Goal: Information Seeking & Learning: Learn about a topic

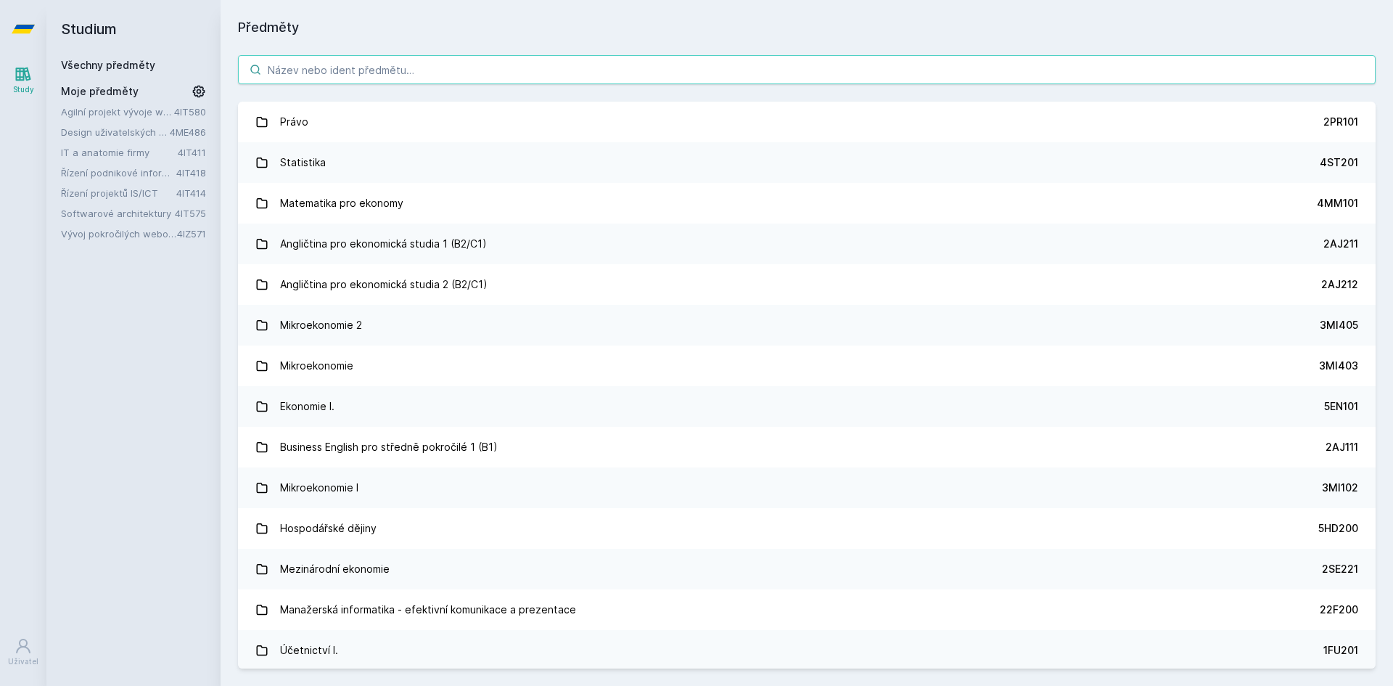
click at [347, 70] on input "search" at bounding box center [807, 69] width 1138 height 29
type input "4"
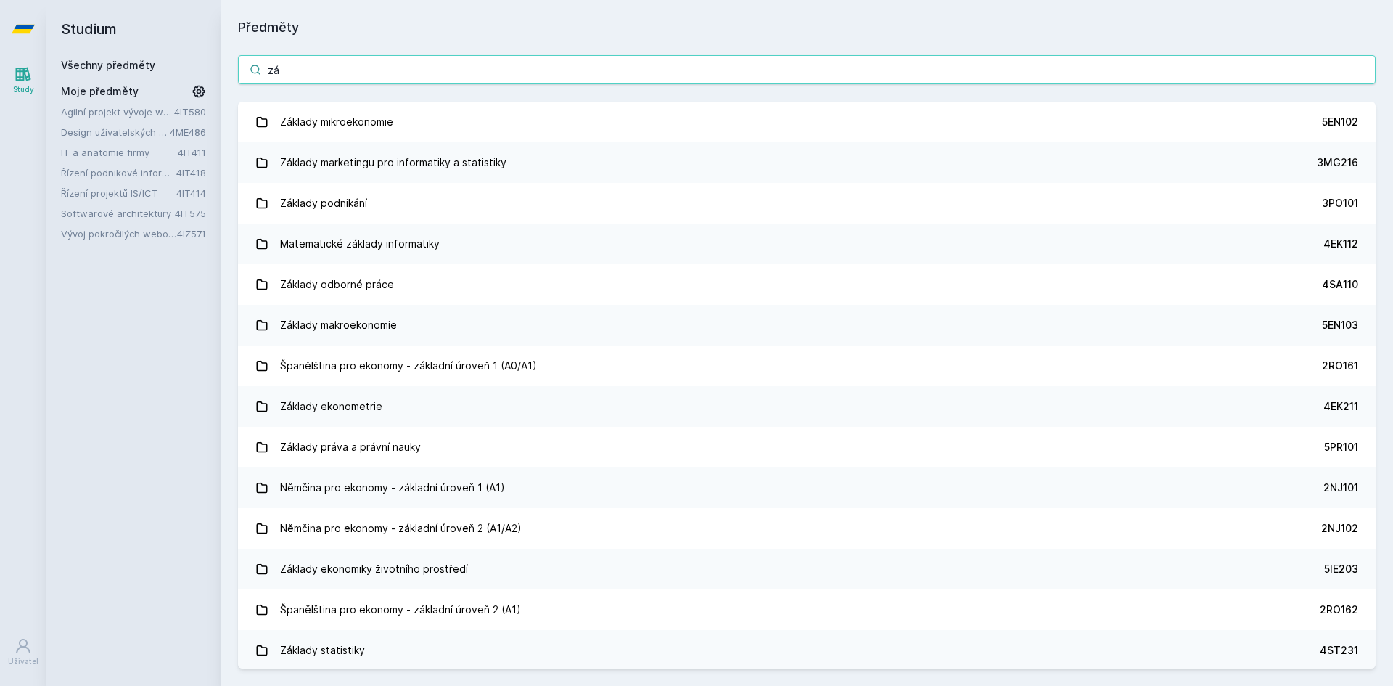
type input "z"
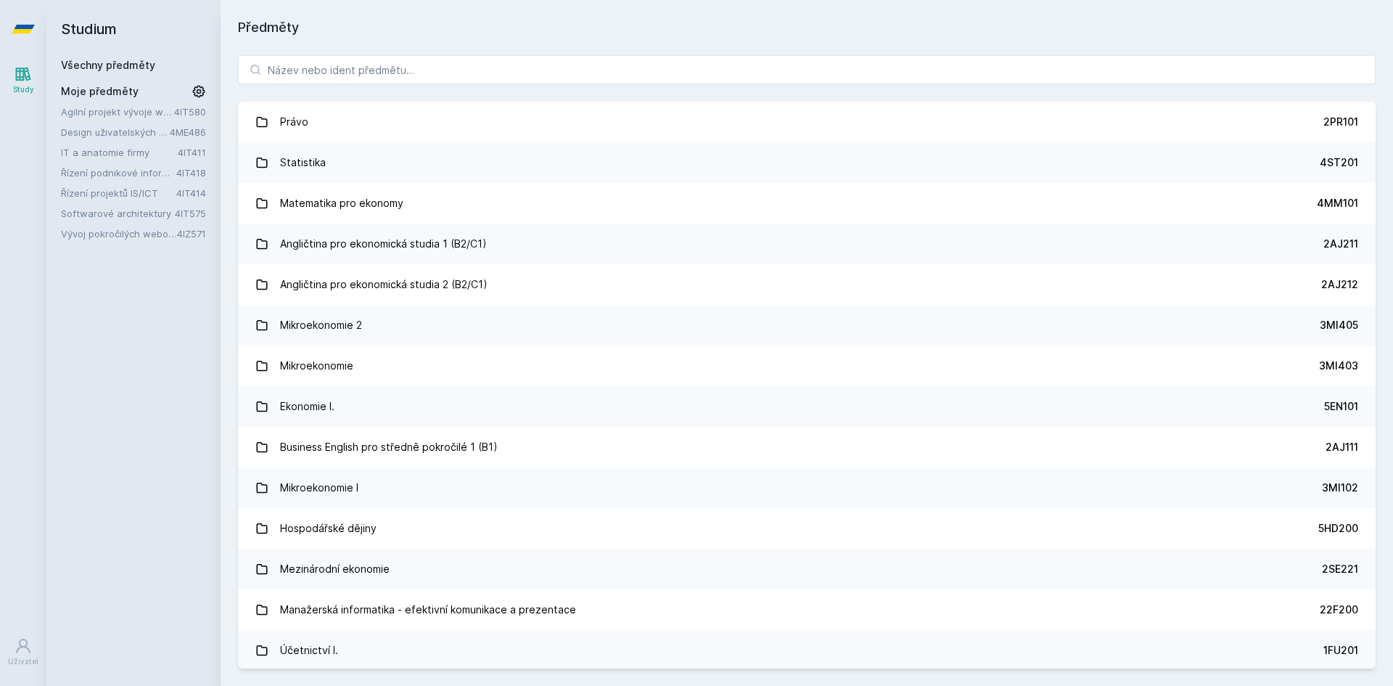
click at [138, 147] on link "IT a anatomie firmy" at bounding box center [119, 152] width 117 height 15
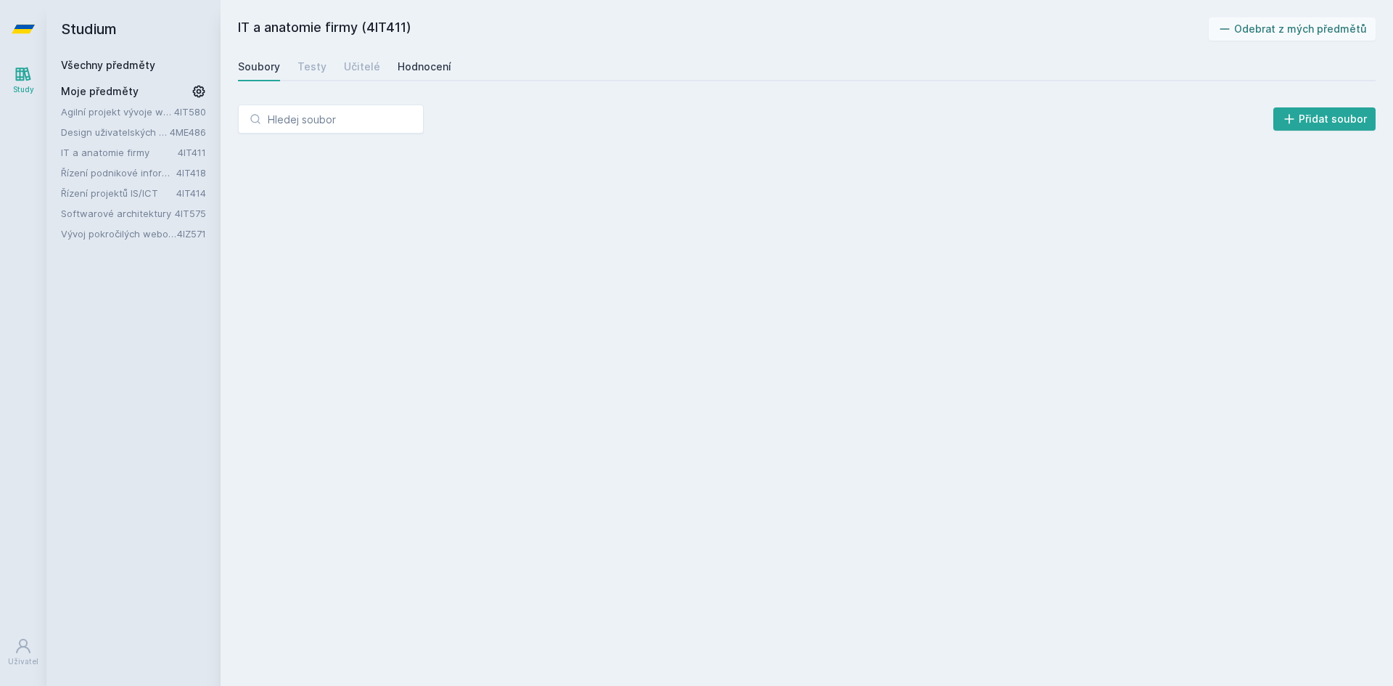
click at [427, 62] on div "Hodnocení" at bounding box center [425, 66] width 54 height 15
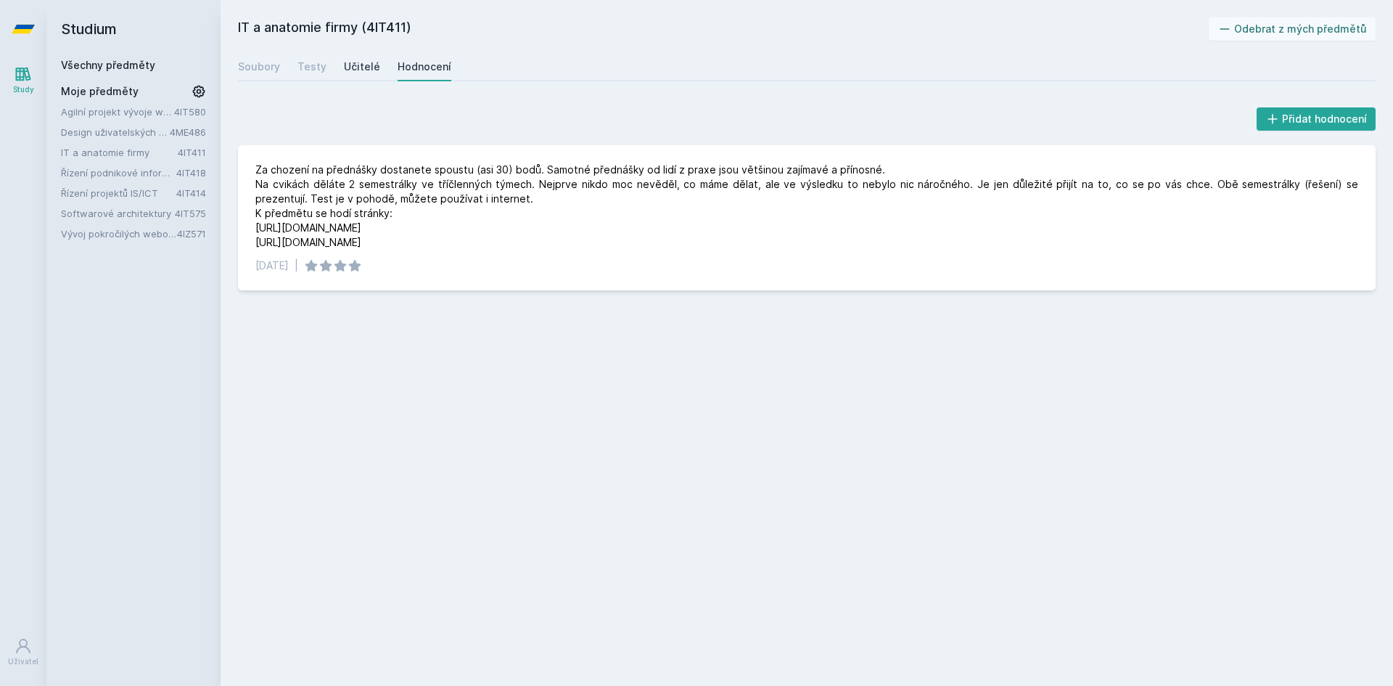
click at [359, 64] on div "Učitelé" at bounding box center [362, 66] width 36 height 15
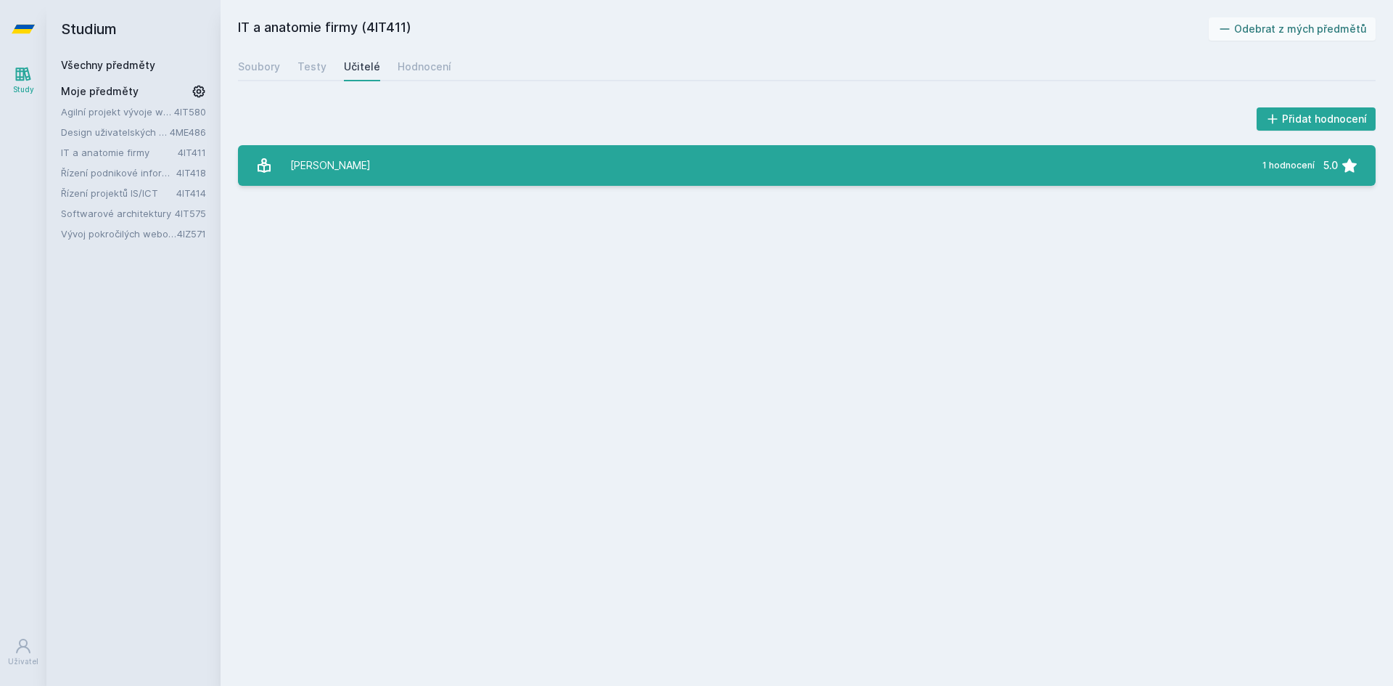
click at [493, 160] on link "[PERSON_NAME] 1 hodnocení 5.0" at bounding box center [807, 165] width 1138 height 41
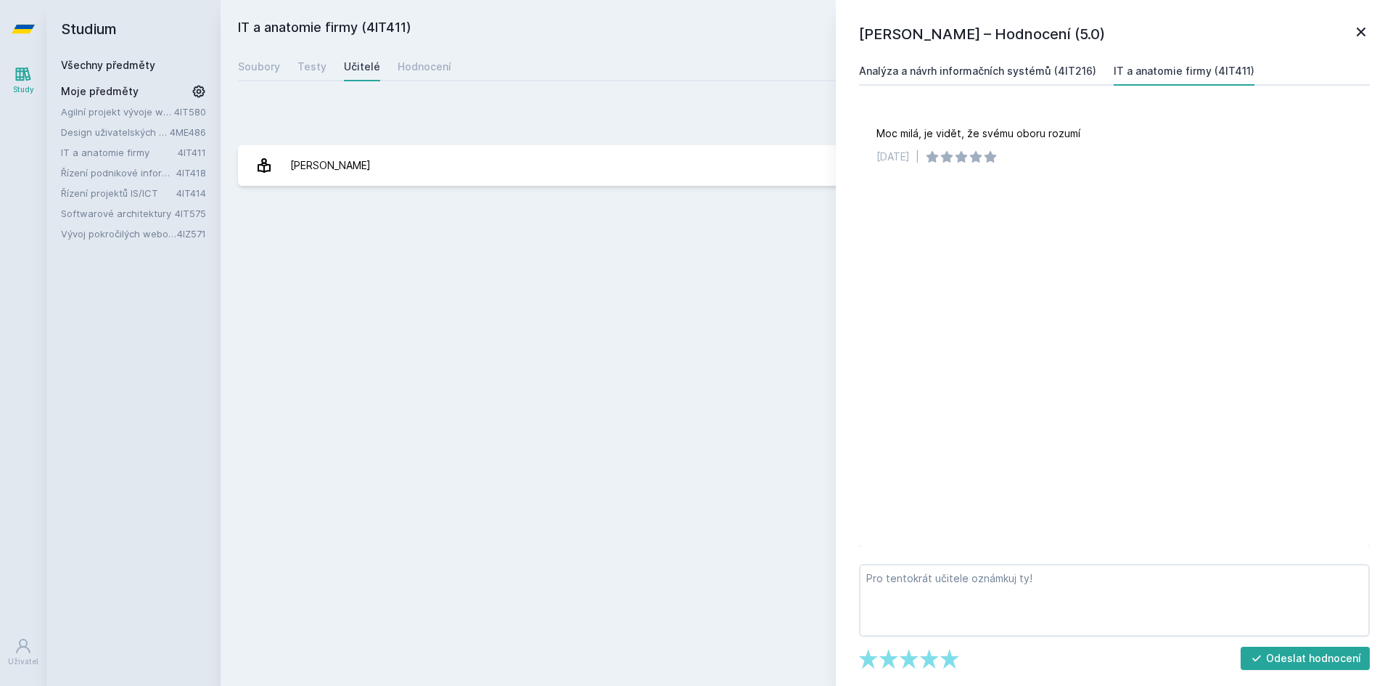
click at [1011, 63] on link "Analýza a návrh informačních systémů (4IT216)" at bounding box center [977, 71] width 237 height 29
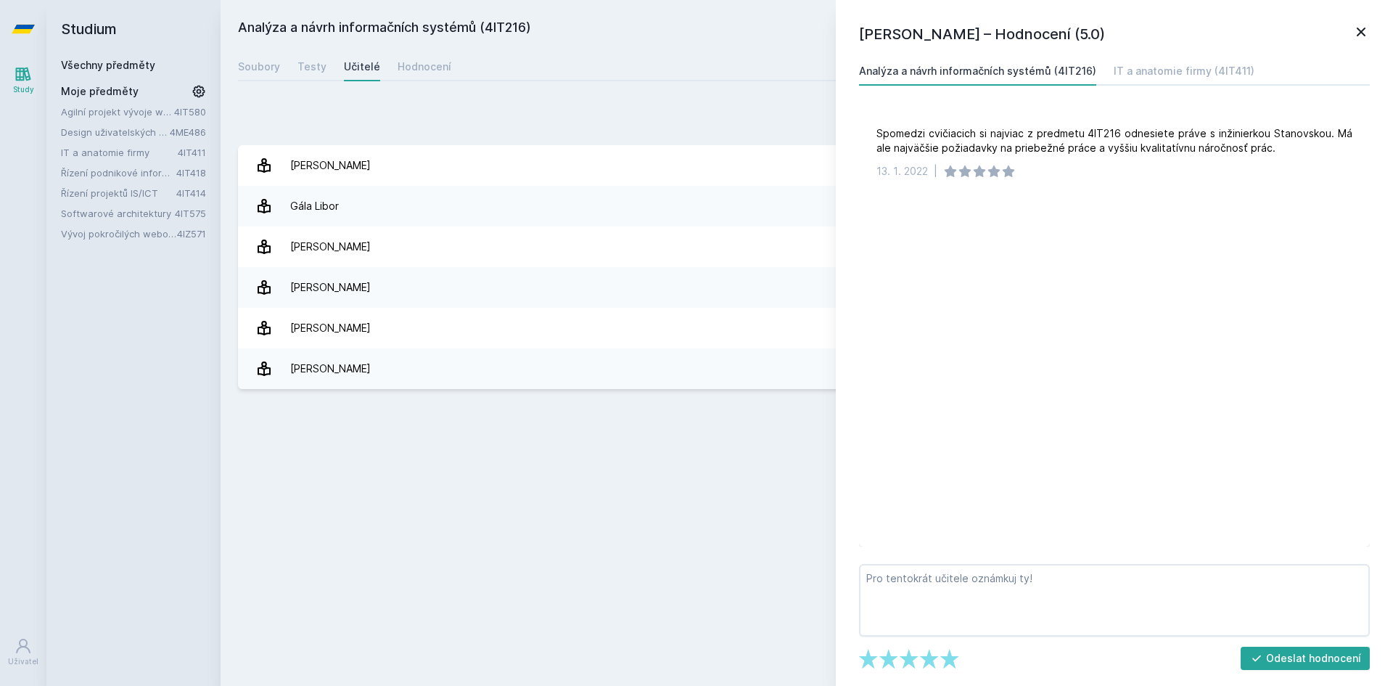
click at [1364, 36] on icon at bounding box center [1361, 32] width 9 height 9
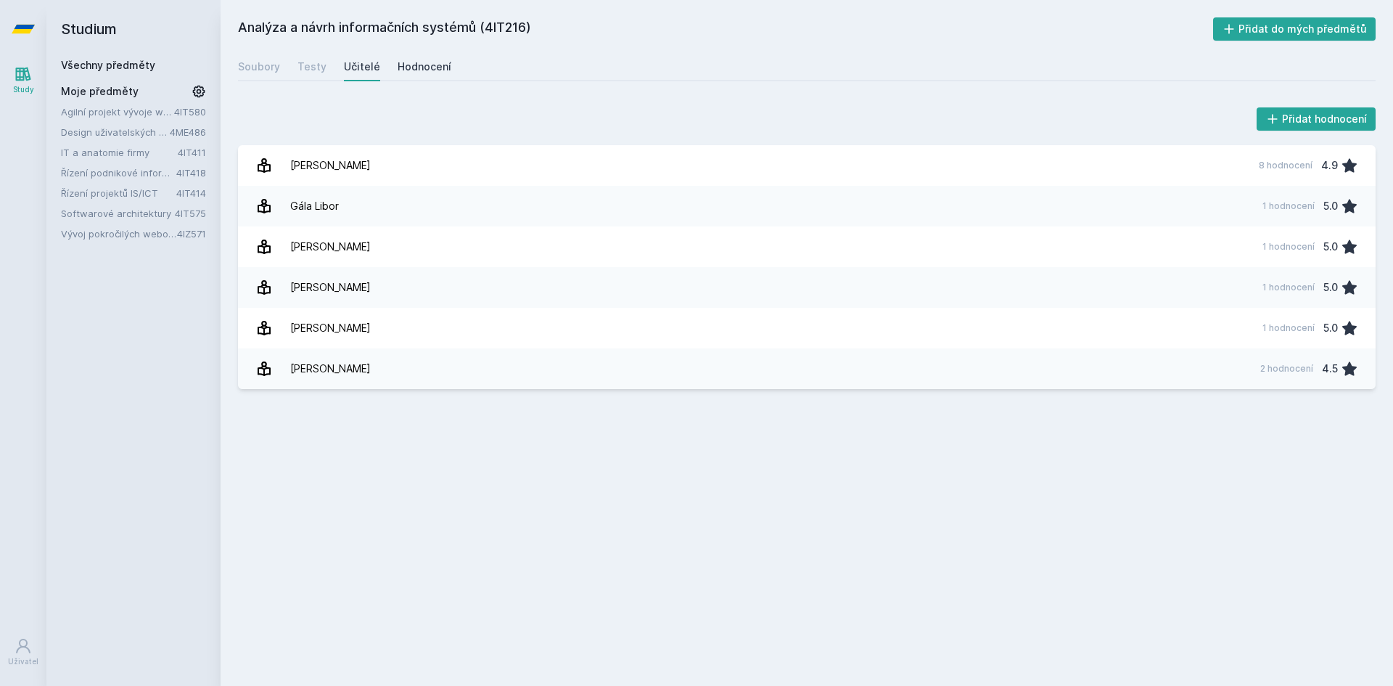
click at [426, 57] on link "Hodnocení" at bounding box center [425, 66] width 54 height 29
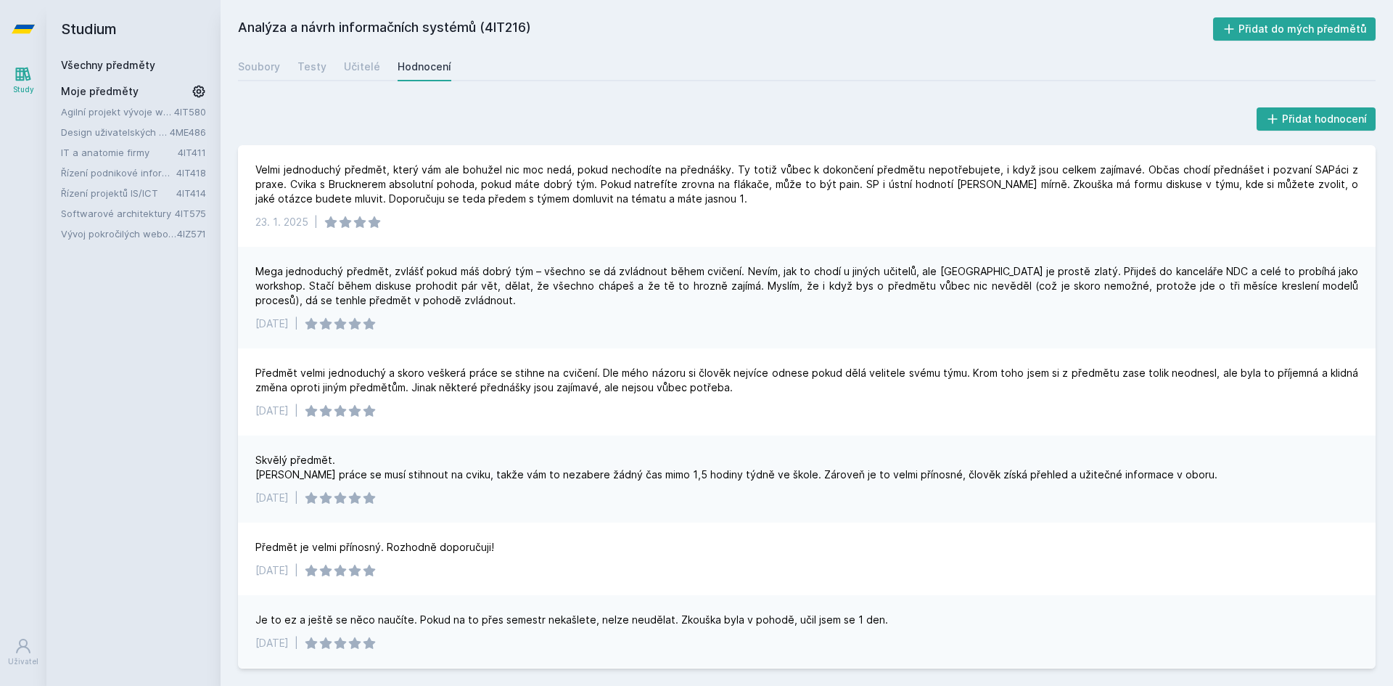
click at [104, 65] on link "Všechny předměty" at bounding box center [108, 65] width 94 height 12
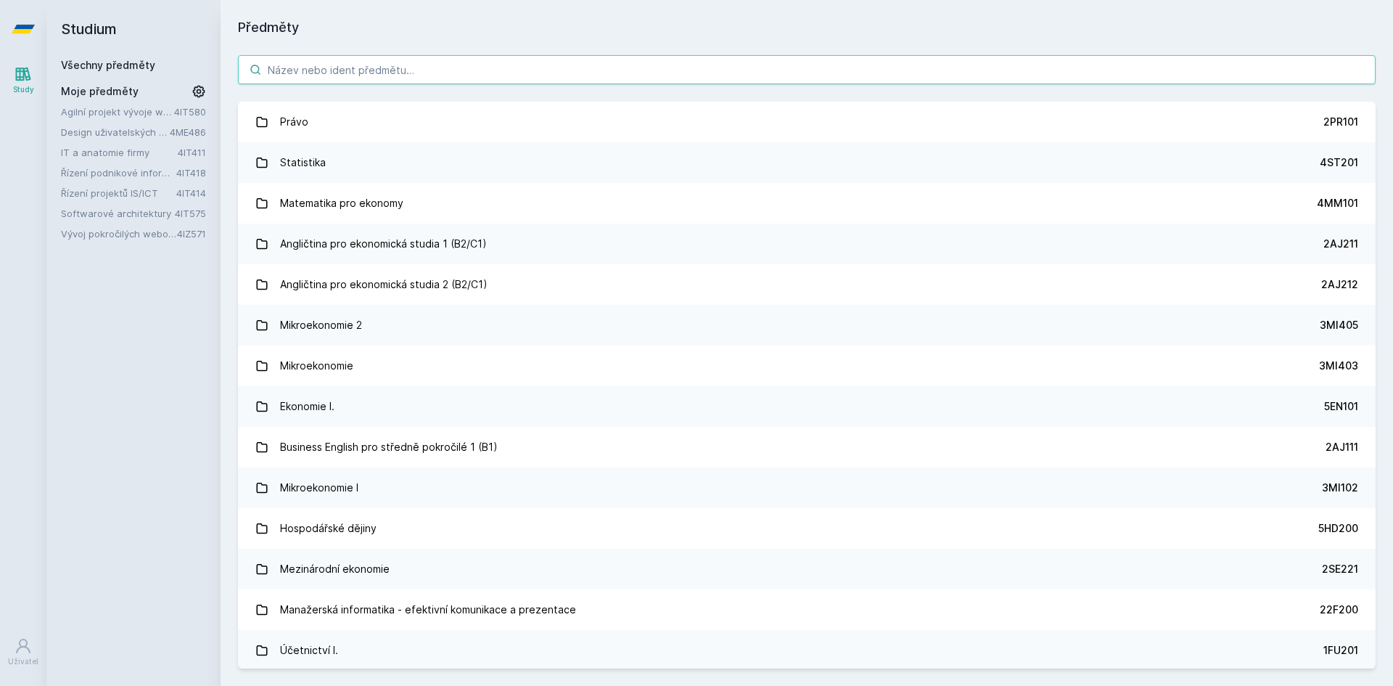
click at [368, 76] on input "search" at bounding box center [807, 69] width 1138 height 29
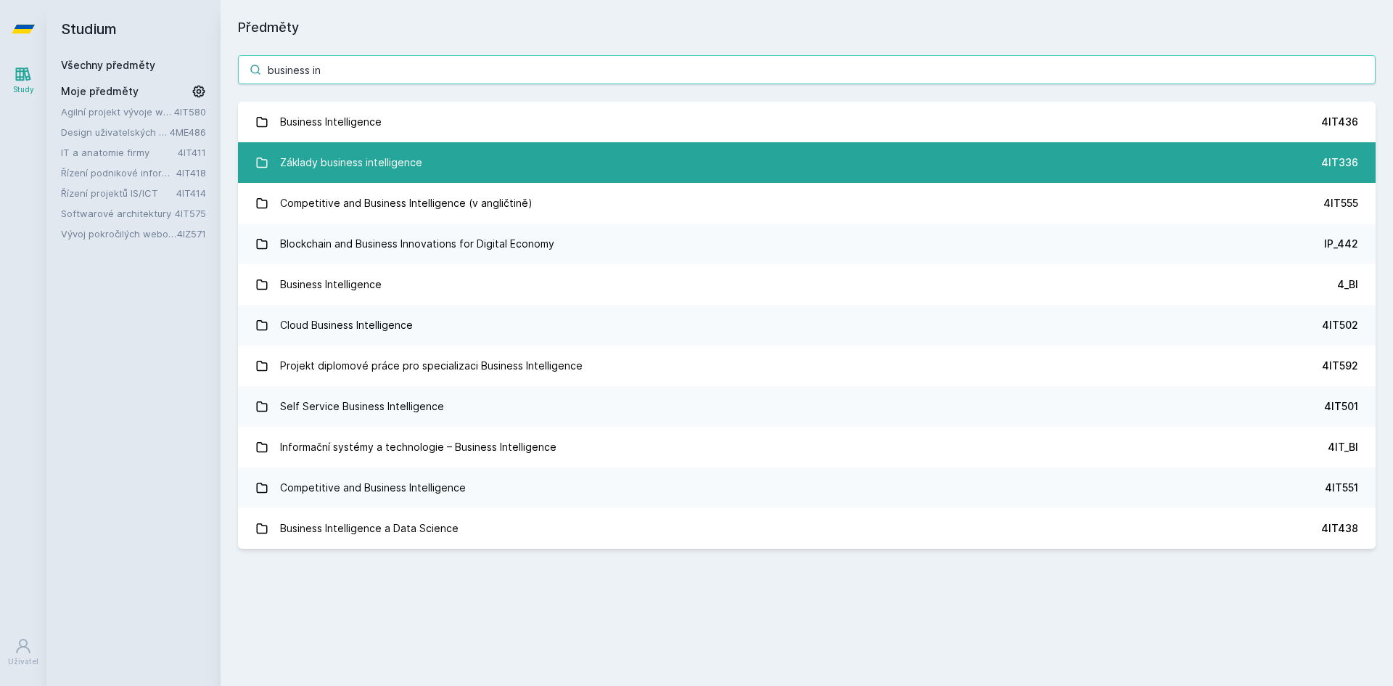
type input "business in"
click at [411, 165] on div "Základy business intelligence" at bounding box center [351, 162] width 142 height 29
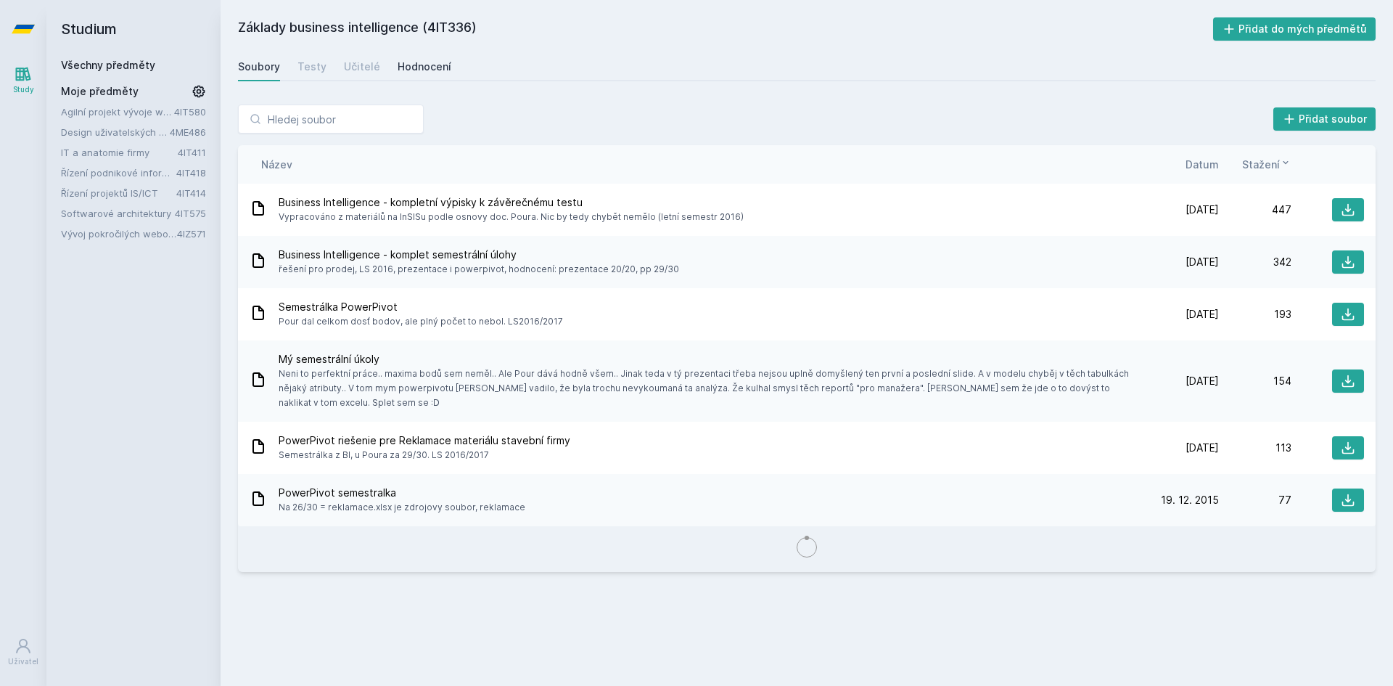
click at [403, 66] on div "Hodnocení" at bounding box center [425, 66] width 54 height 15
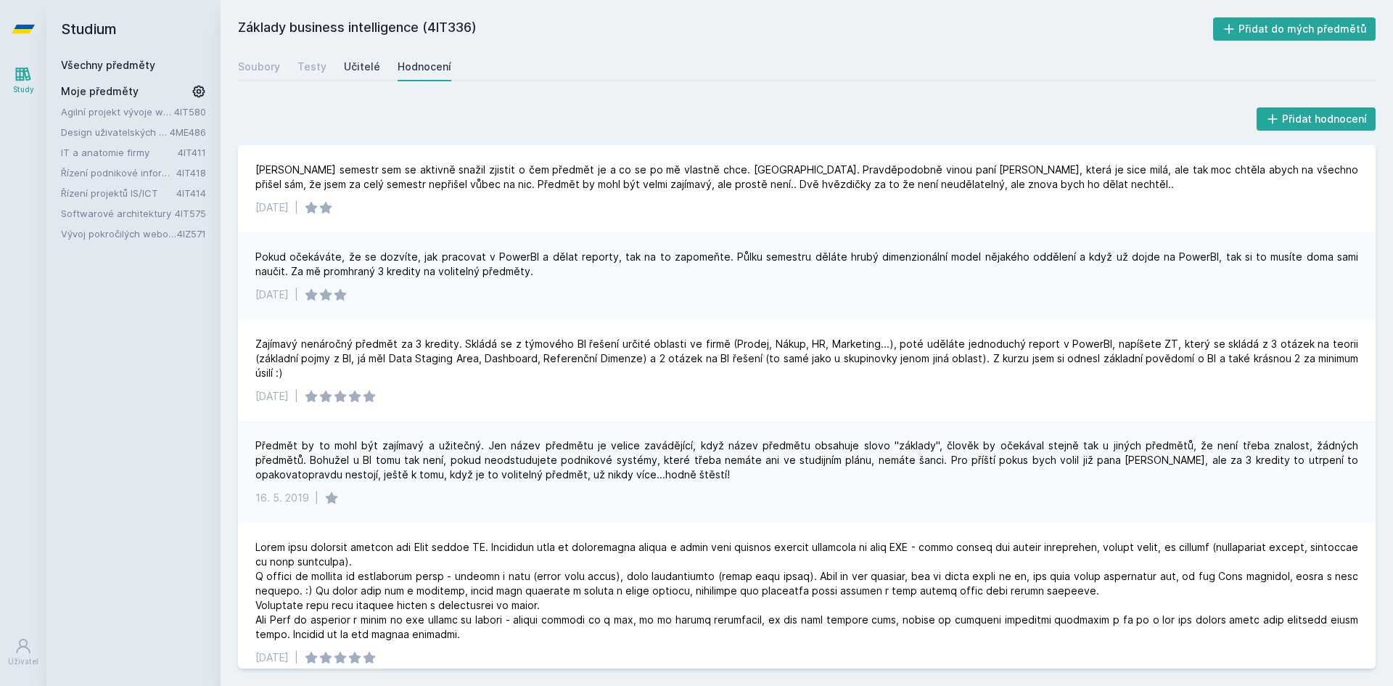
click at [359, 67] on div "Učitelé" at bounding box center [362, 66] width 36 height 15
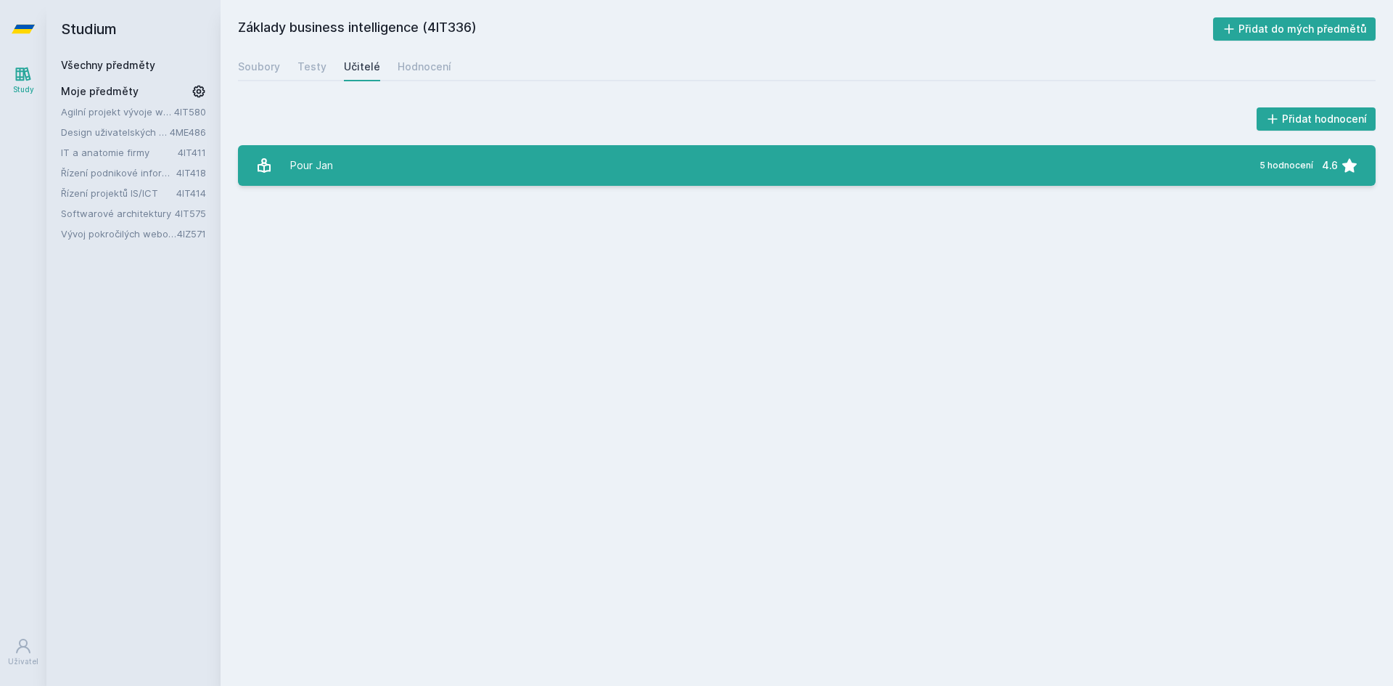
click at [433, 167] on link "Pour [PERSON_NAME][DATE] hodnocení 4.6" at bounding box center [807, 165] width 1138 height 41
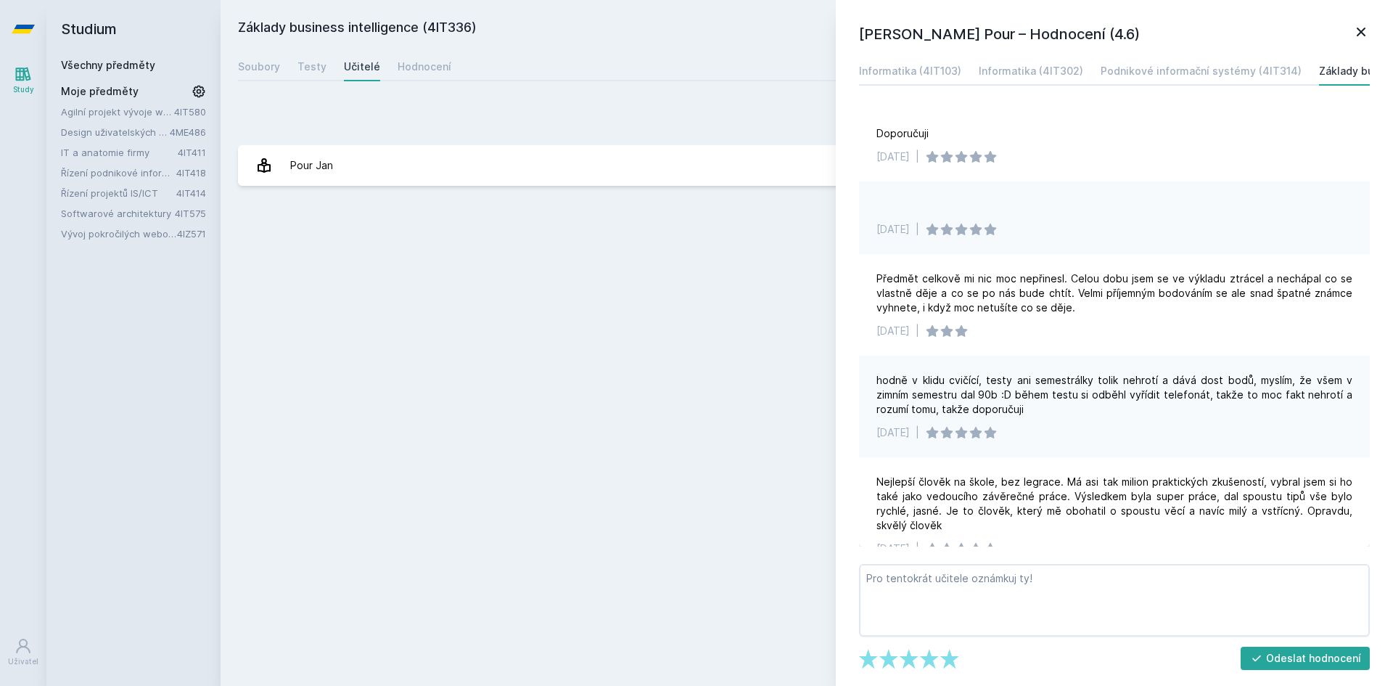
scroll to position [27, 0]
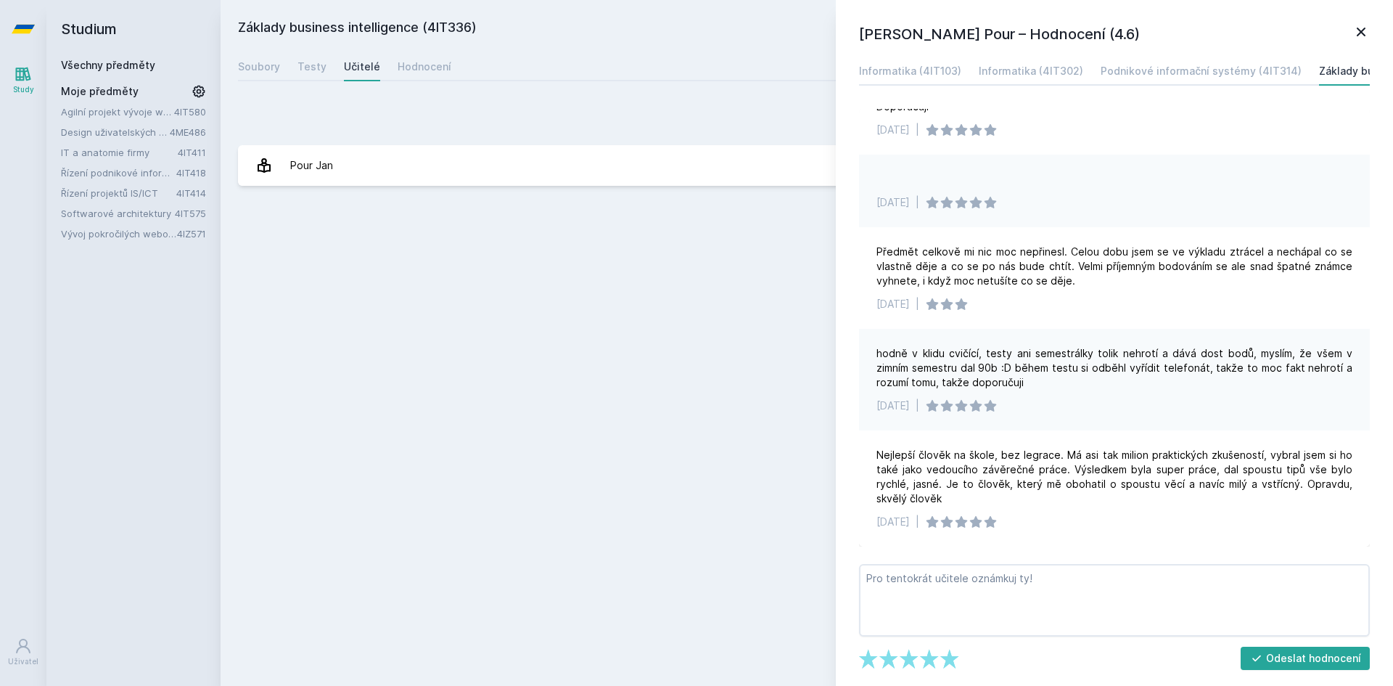
click at [1364, 30] on icon at bounding box center [1360, 31] width 17 height 17
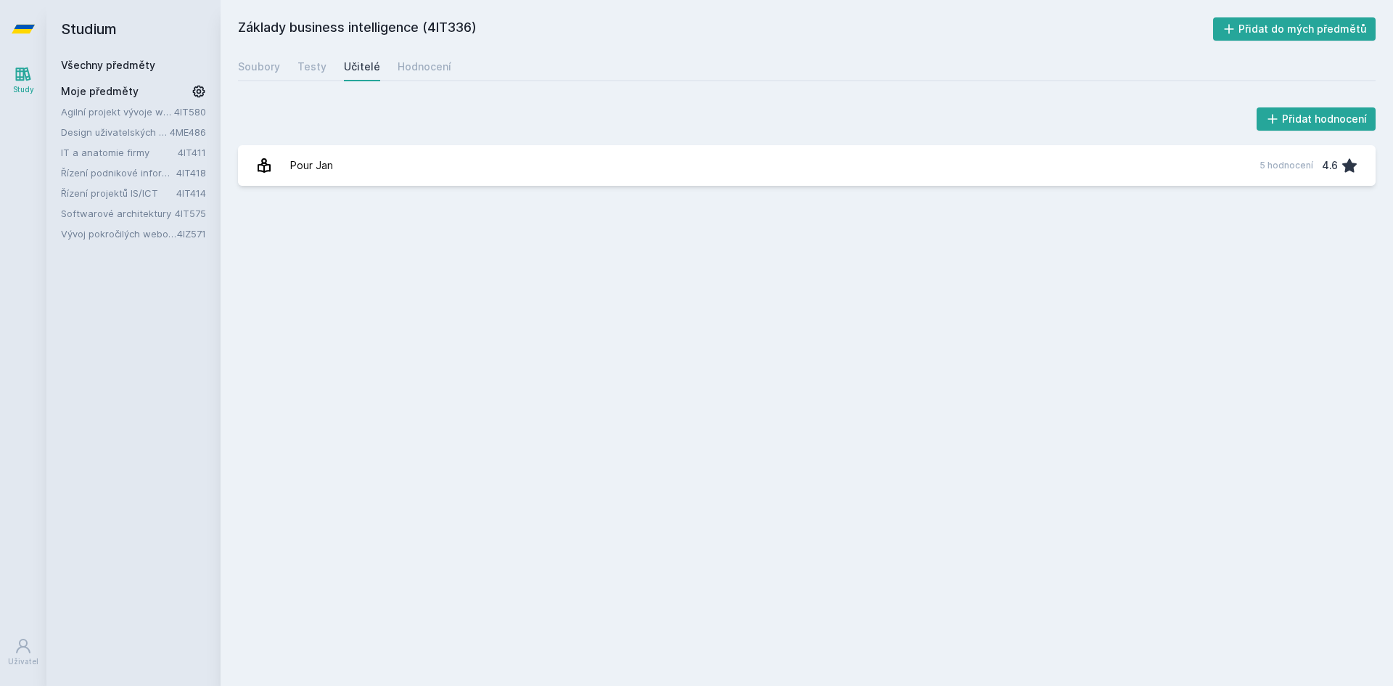
click at [379, 60] on div "Soubory Testy Učitelé Hodnocení" at bounding box center [807, 66] width 1138 height 29
click at [358, 70] on div "Učitelé" at bounding box center [362, 66] width 36 height 15
click at [424, 62] on div "Hodnocení" at bounding box center [425, 66] width 54 height 15
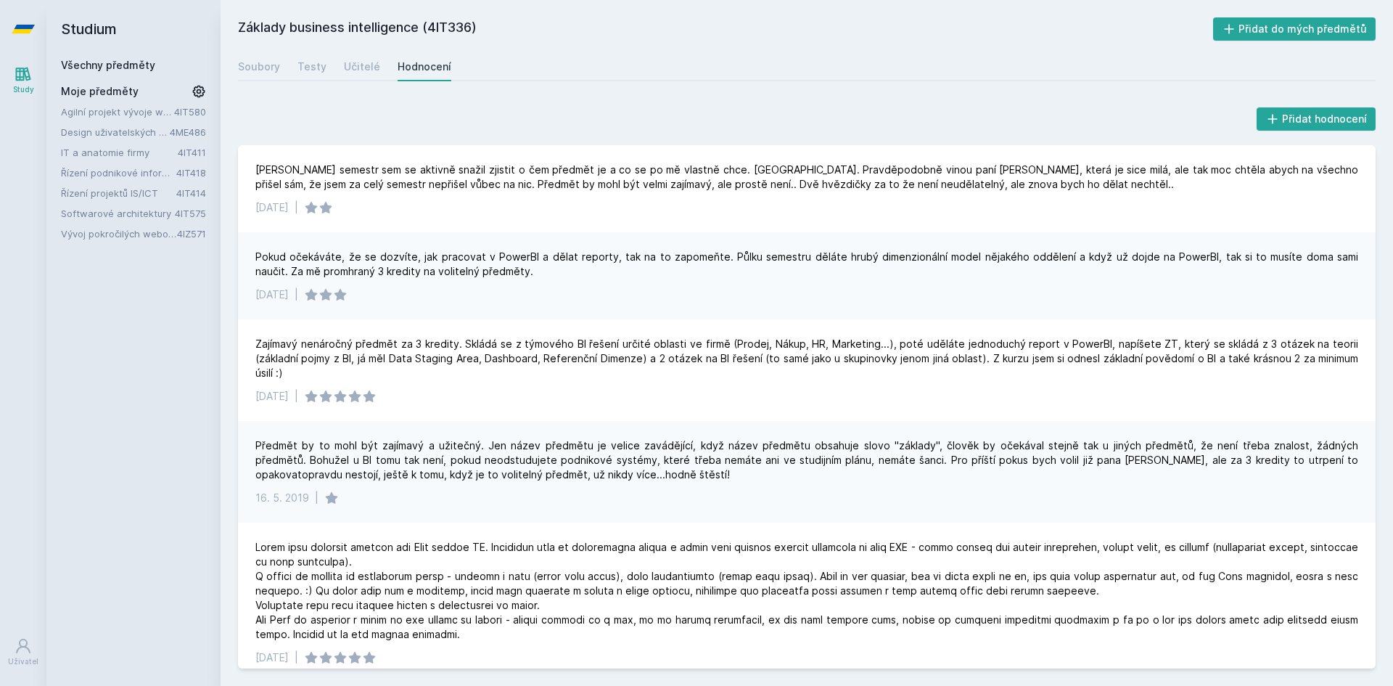
click at [125, 128] on link "Design uživatelských rozhraní" at bounding box center [115, 132] width 109 height 15
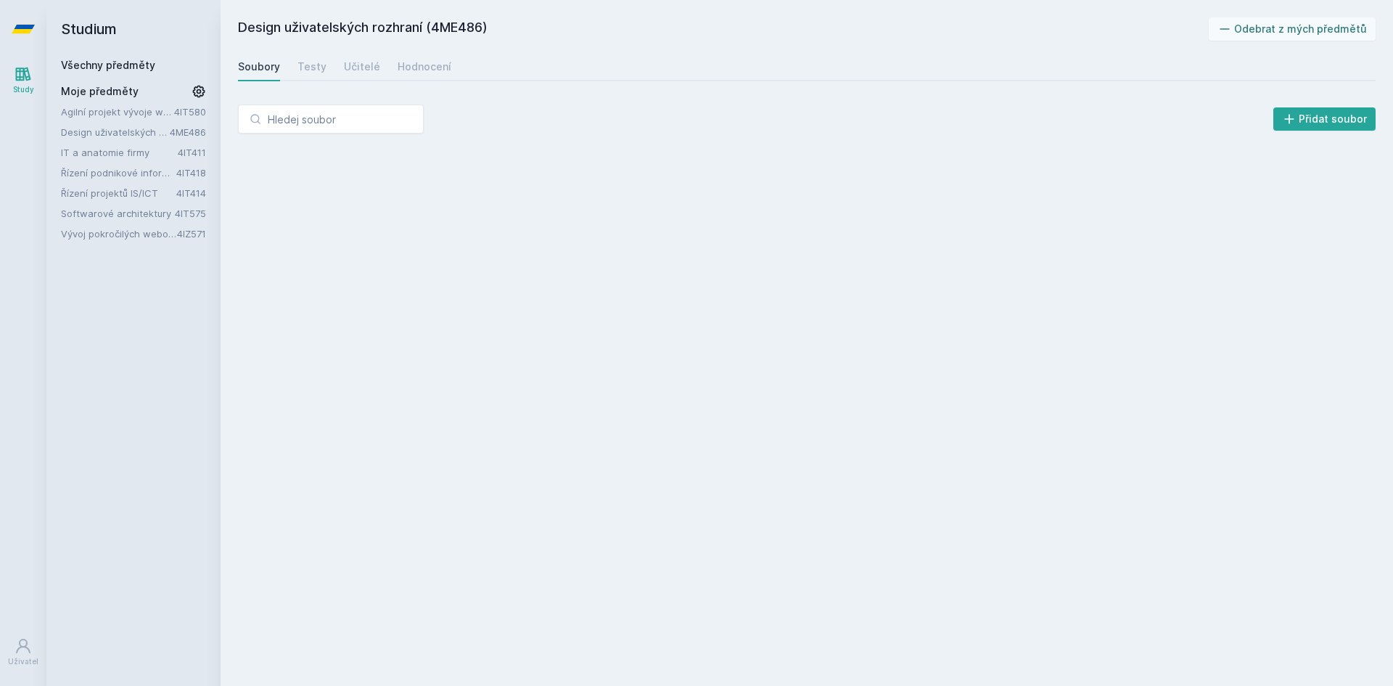
click at [409, 81] on div "Soubory Testy Učitelé Hodnocení" at bounding box center [807, 66] width 1138 height 29
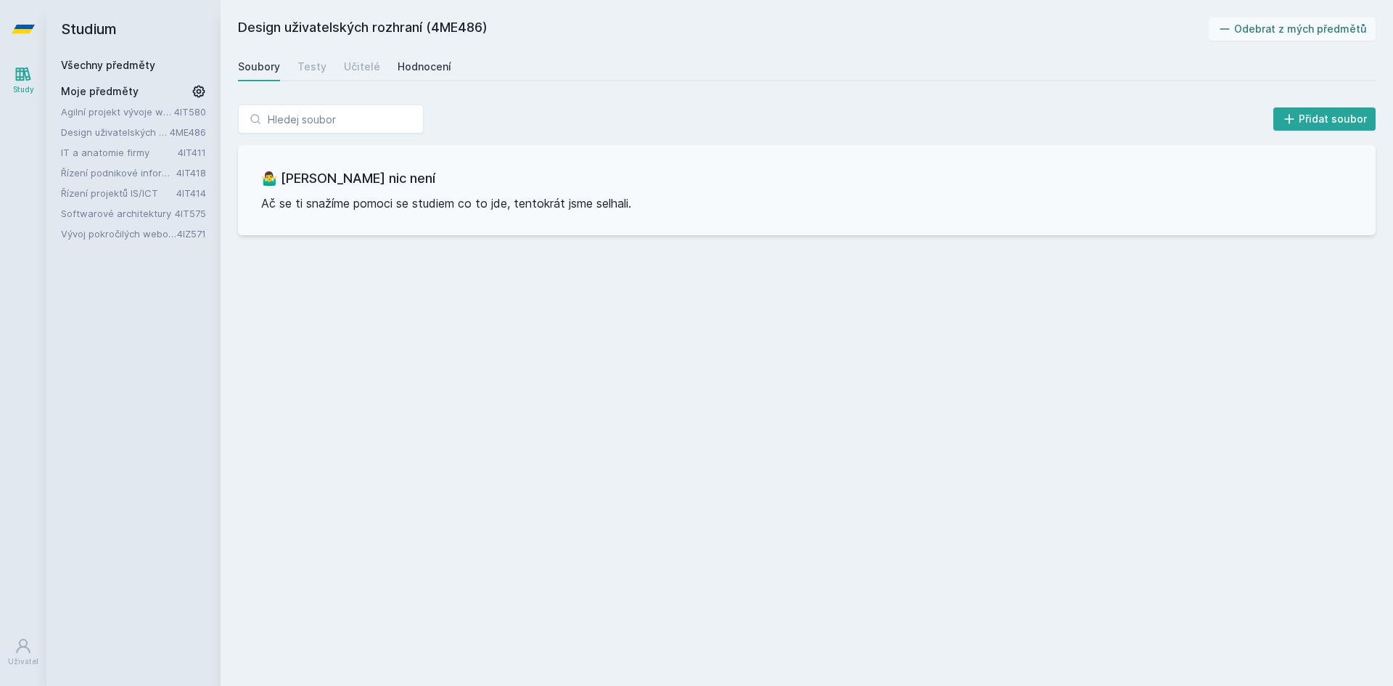
click at [422, 68] on div "Hodnocení" at bounding box center [425, 66] width 54 height 15
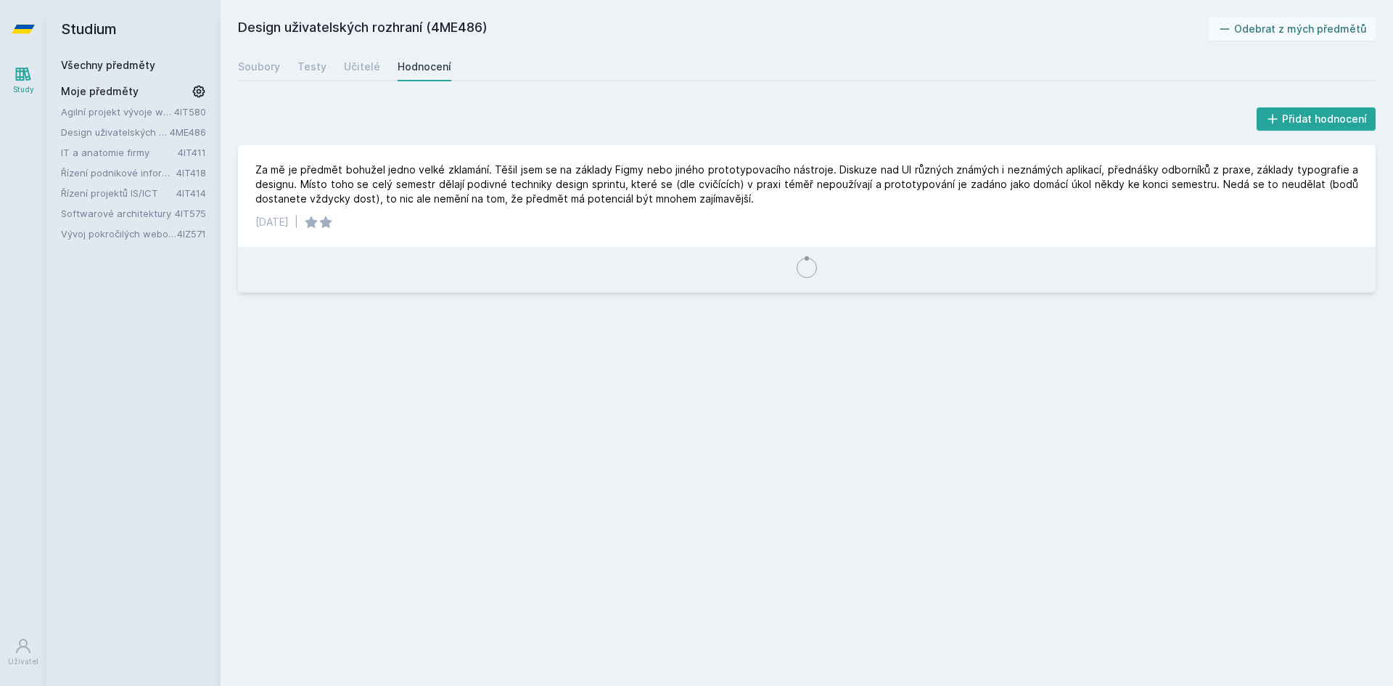
click at [115, 230] on link "Vývoj pokročilých webových aplikací v PHP" at bounding box center [119, 233] width 116 height 15
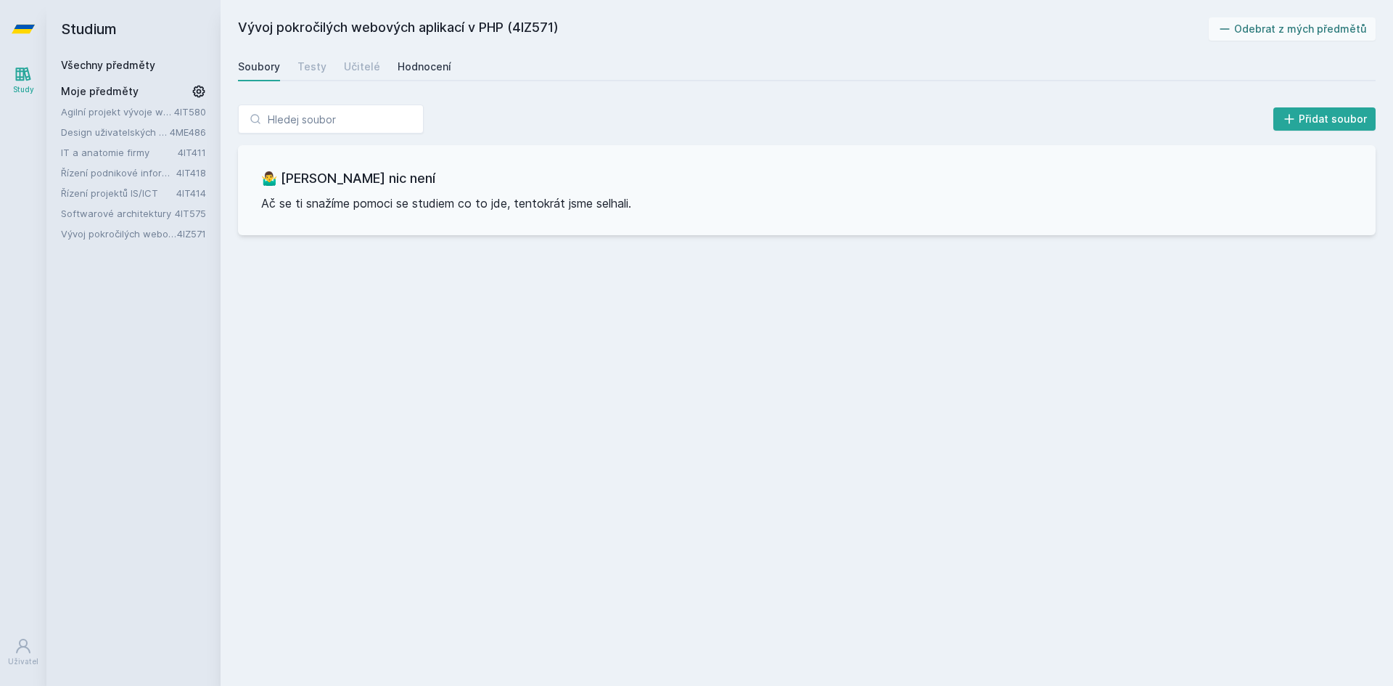
click at [435, 68] on div "Hodnocení" at bounding box center [425, 66] width 54 height 15
click at [151, 184] on div "Agilní projekt vývoje webové aplikace 4IT580 Design uživatelských rozhraní 4ME4…" at bounding box center [133, 172] width 145 height 136
click at [119, 208] on link "Softwarové architektury" at bounding box center [118, 213] width 114 height 15
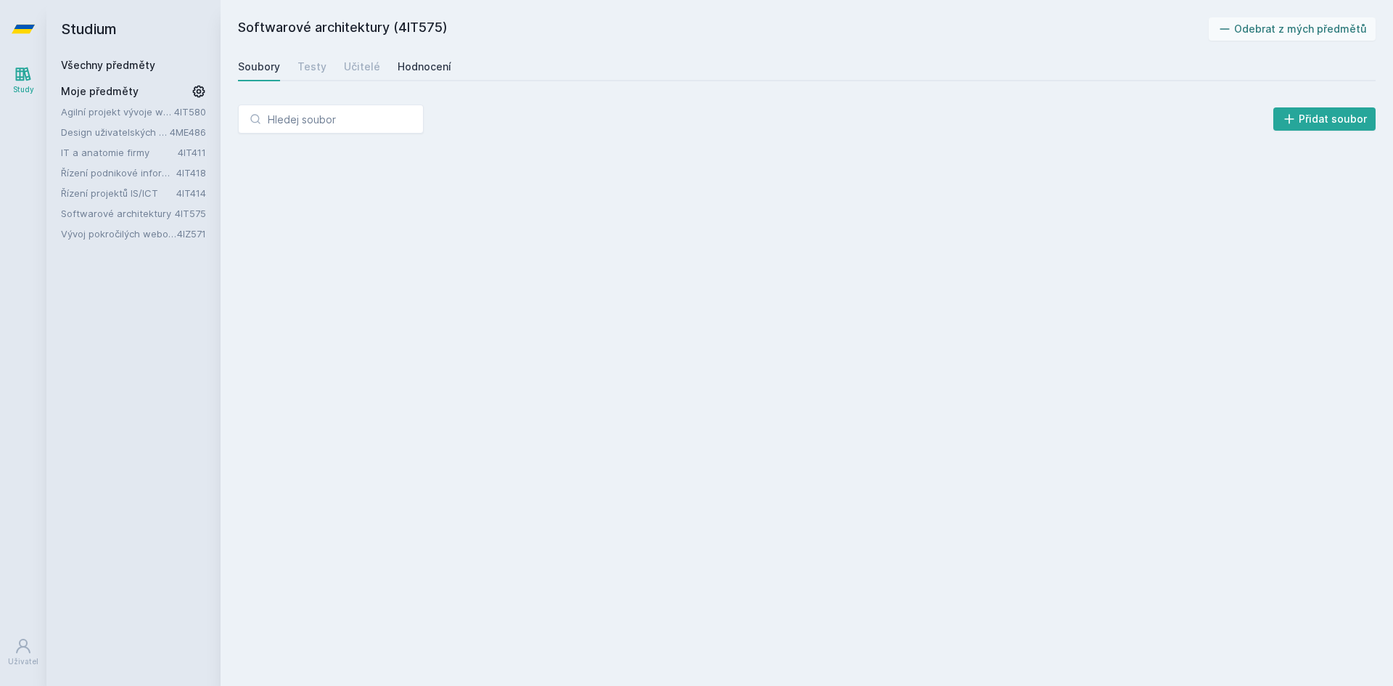
click at [417, 64] on div "Hodnocení" at bounding box center [425, 66] width 54 height 15
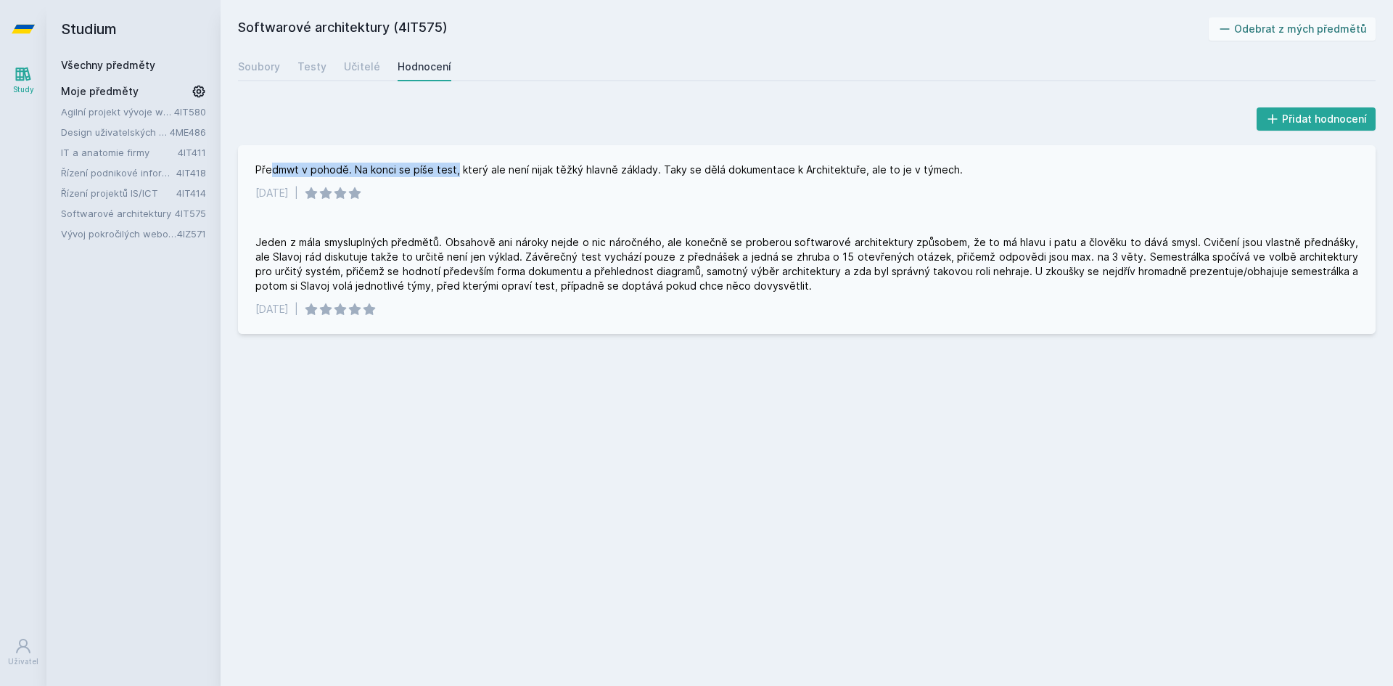
drag, startPoint x: 274, startPoint y: 171, endPoint x: 454, endPoint y: 162, distance: 180.9
click at [454, 162] on div "Předmwt v pohodě. Na konci se píše test, který ale není nijak těžký hlavně zákl…" at bounding box center [807, 181] width 1138 height 73
drag, startPoint x: 417, startPoint y: 255, endPoint x: 458, endPoint y: 256, distance: 40.6
click at [458, 256] on div "Jeden z mála smysluplných předmětů. Obsahově ani nároky nejde o nic náročného, …" at bounding box center [806, 264] width 1103 height 58
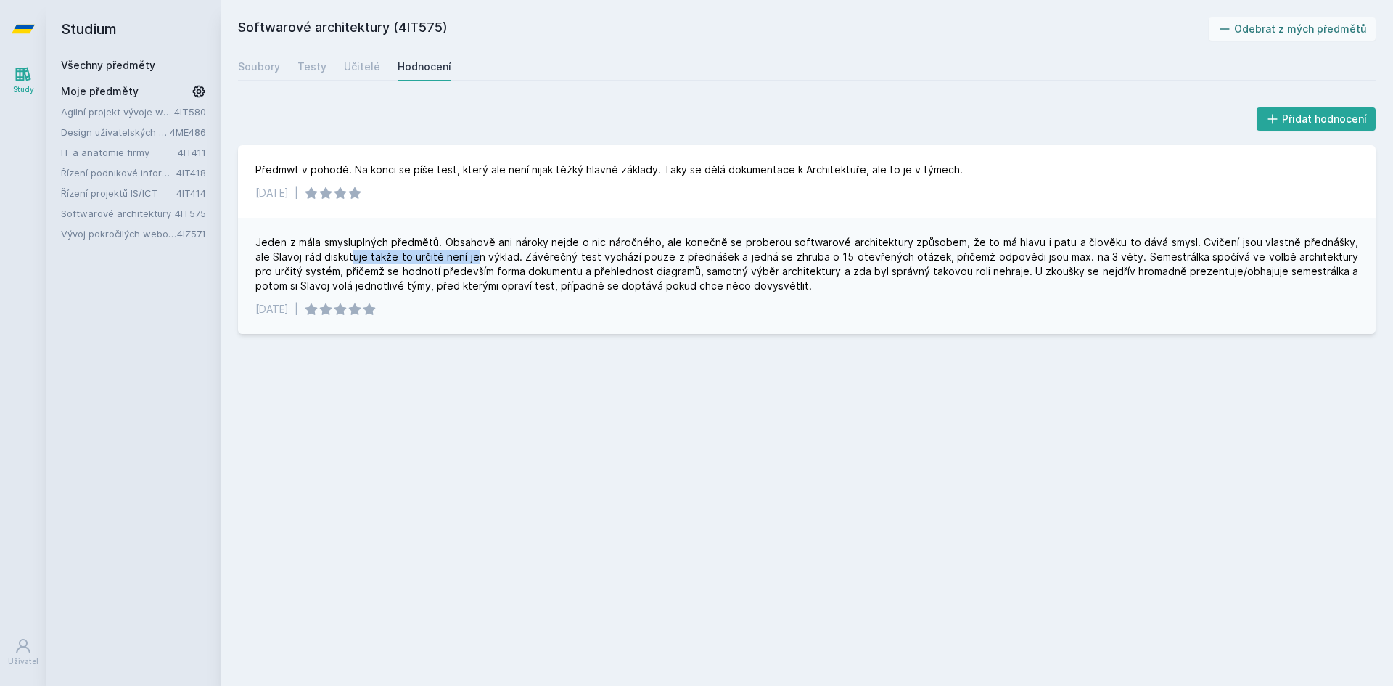
click at [458, 256] on div "Jeden z mála smysluplných předmětů. Obsahově ani nároky nejde o nic náročného, …" at bounding box center [806, 264] width 1103 height 58
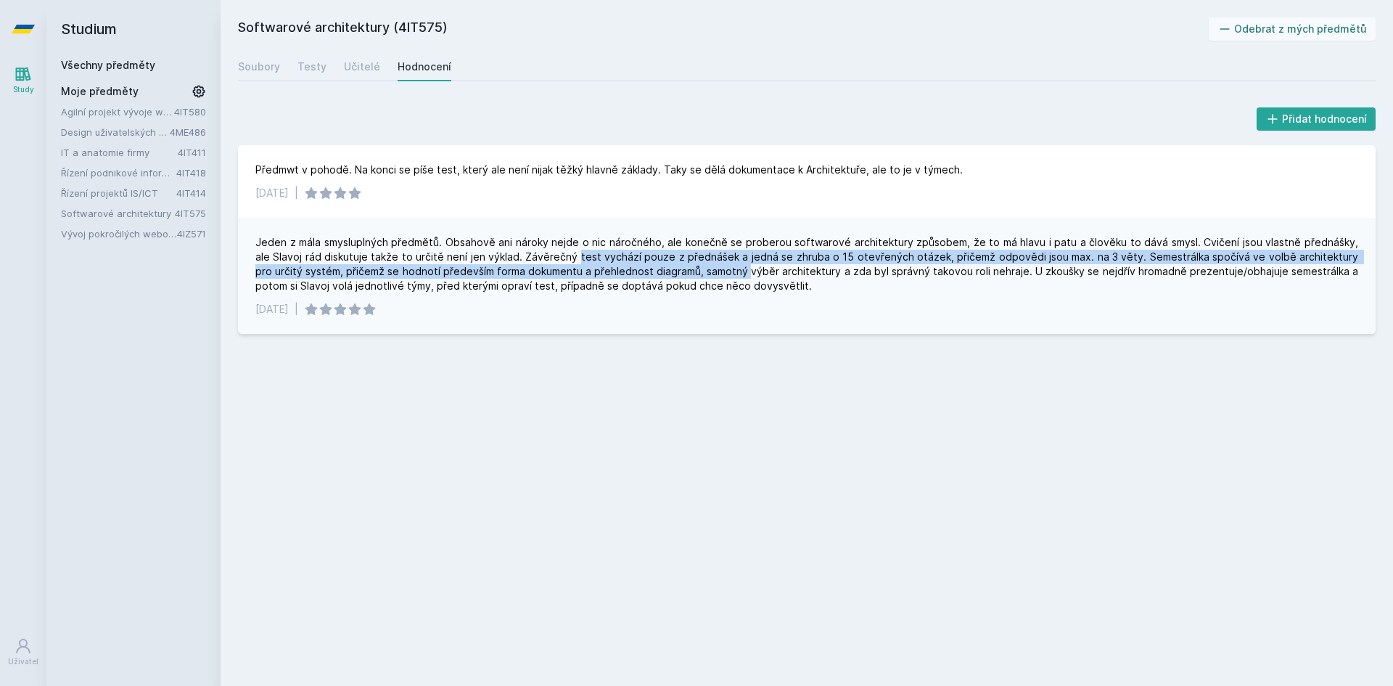
drag, startPoint x: 558, startPoint y: 257, endPoint x: 703, endPoint y: 266, distance: 145.4
click at [703, 266] on div "Jeden z mála smysluplných předmětů. Obsahově ani nároky nejde o nic náročného, …" at bounding box center [806, 264] width 1103 height 58
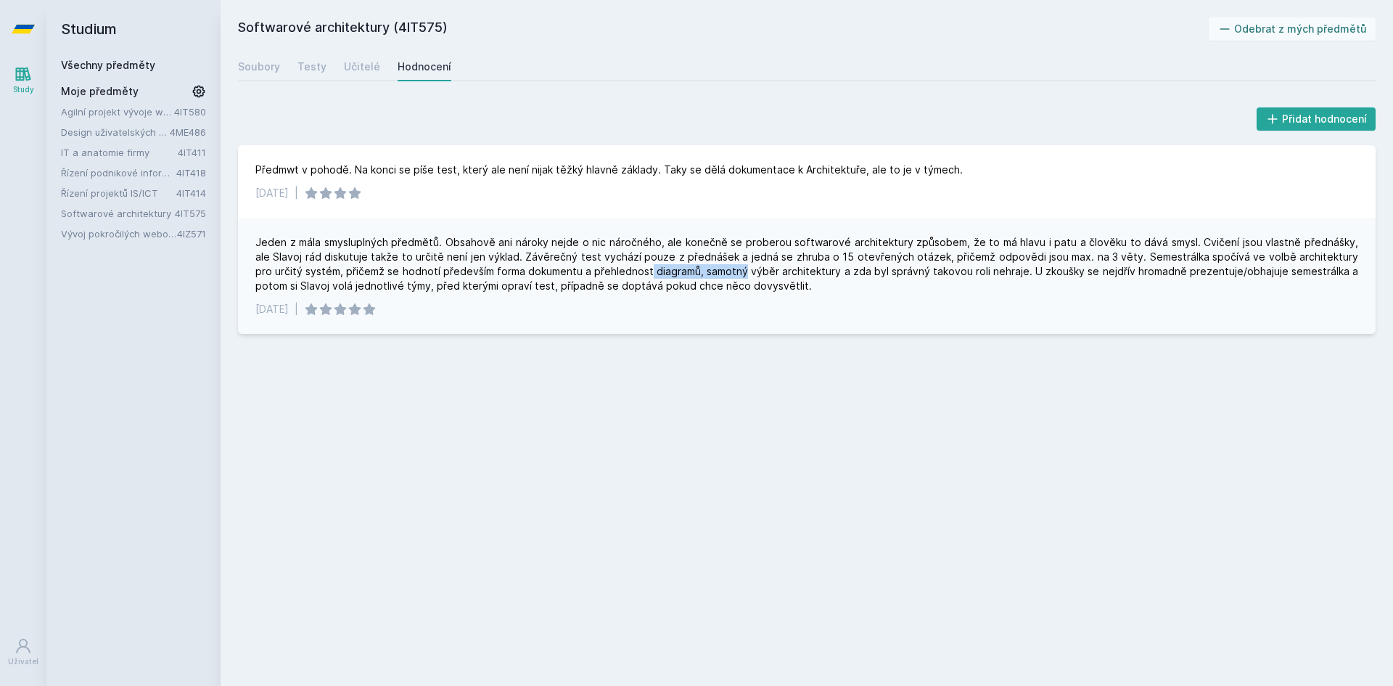
drag, startPoint x: 607, startPoint y: 276, endPoint x: 701, endPoint y: 268, distance: 94.7
click at [701, 268] on div "Jeden z mála smysluplných předmětů. Obsahově ani nároky nejde o nic náročného, …" at bounding box center [806, 264] width 1103 height 58
click at [109, 201] on div "Agilní projekt vývoje webové aplikace 4IT580 Design uživatelských rozhraní 4ME4…" at bounding box center [133, 172] width 145 height 136
click at [110, 193] on link "Řízení projektů IS/ICT" at bounding box center [118, 193] width 115 height 15
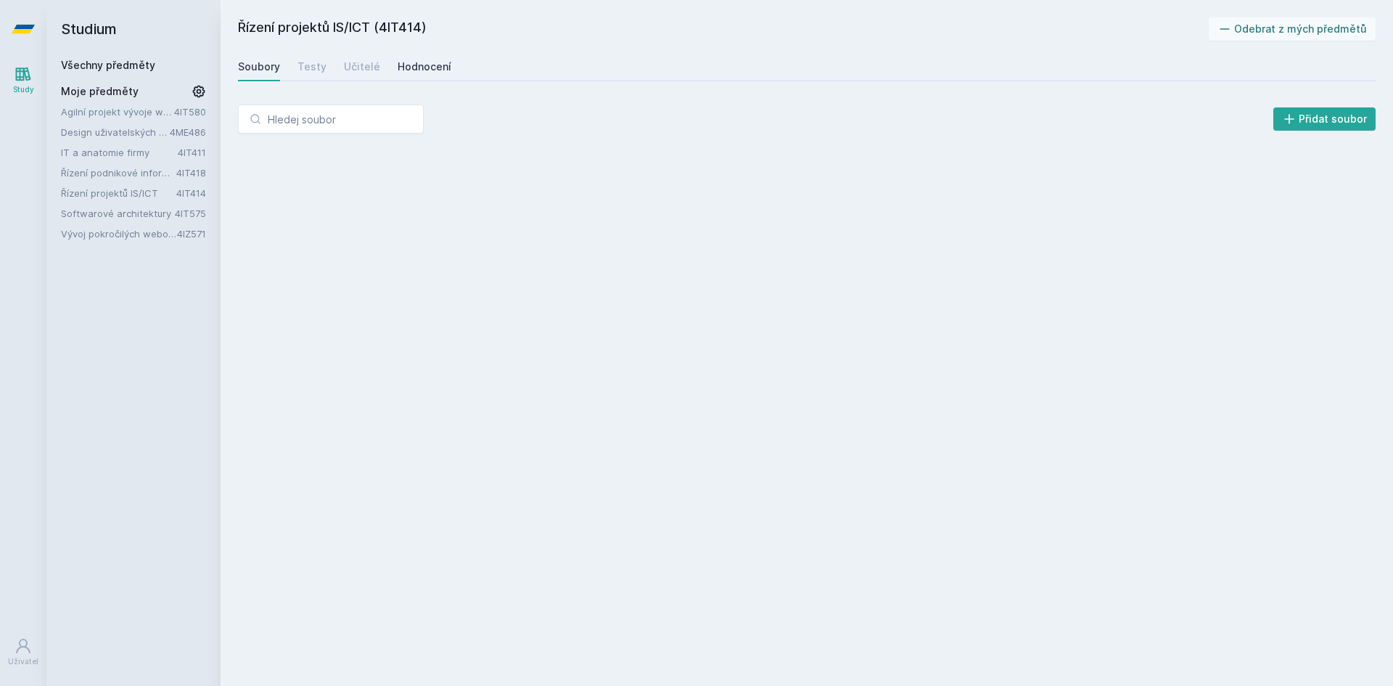
click at [422, 72] on div "Hodnocení" at bounding box center [425, 66] width 54 height 15
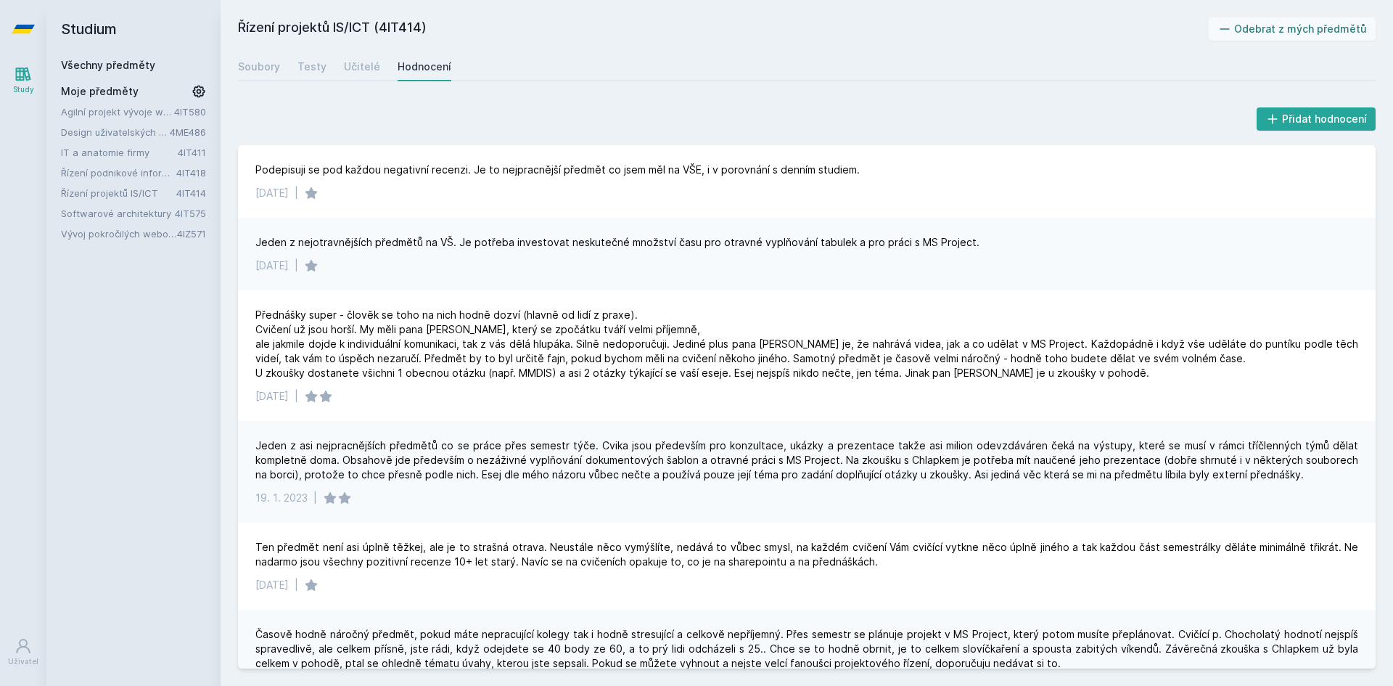
click at [107, 152] on link "IT a anatomie firmy" at bounding box center [119, 152] width 117 height 15
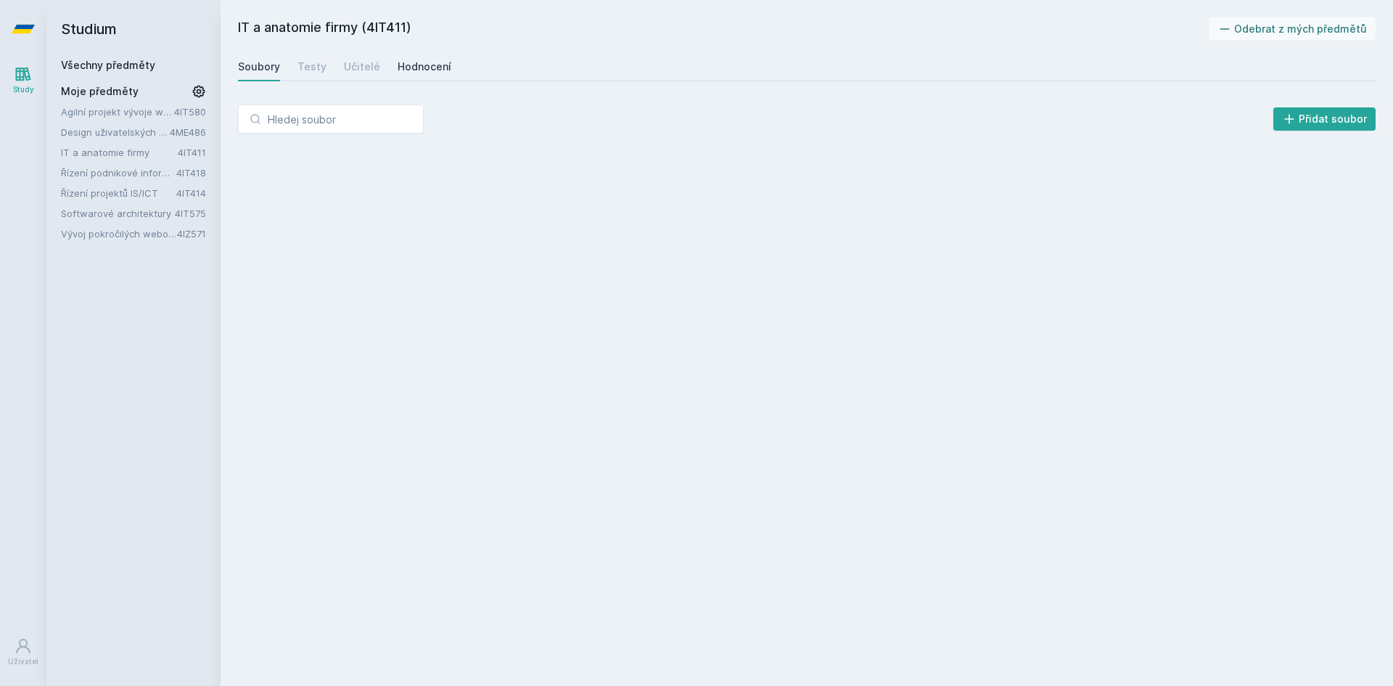
click at [414, 77] on link "Hodnocení" at bounding box center [425, 66] width 54 height 29
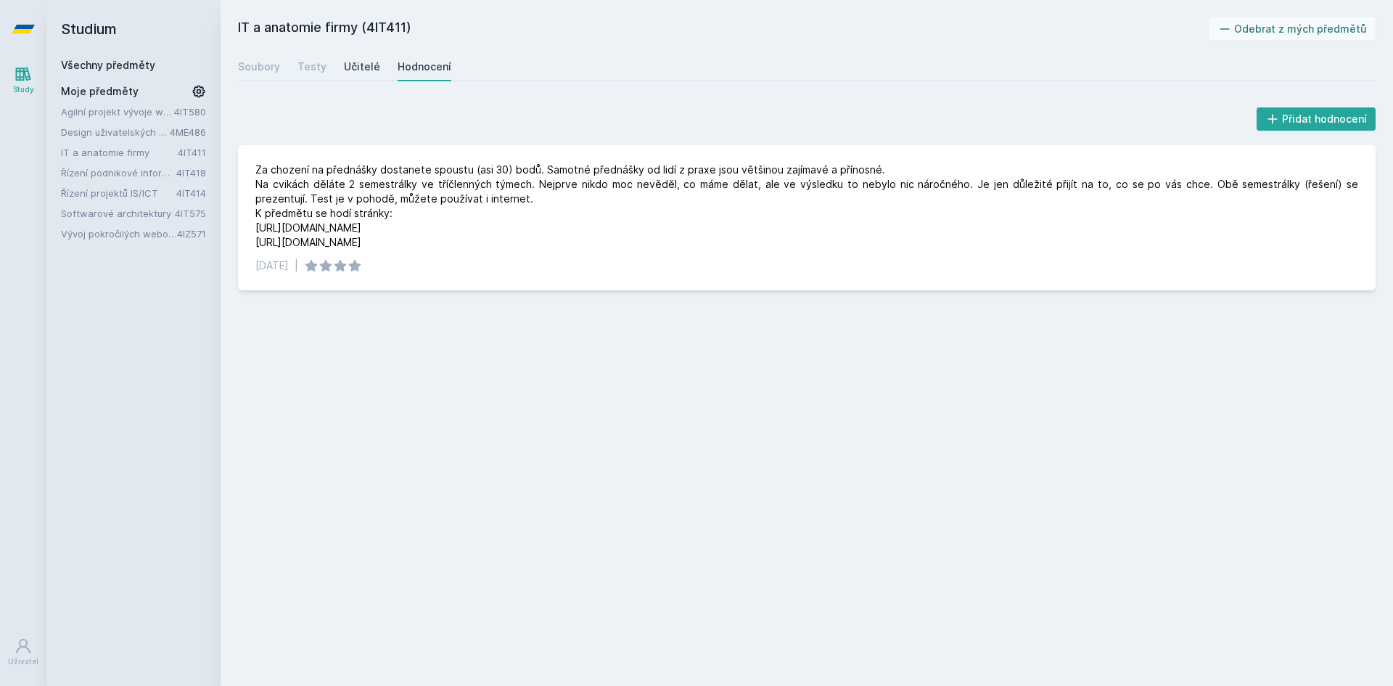
click at [353, 68] on div "Učitelé" at bounding box center [362, 66] width 36 height 15
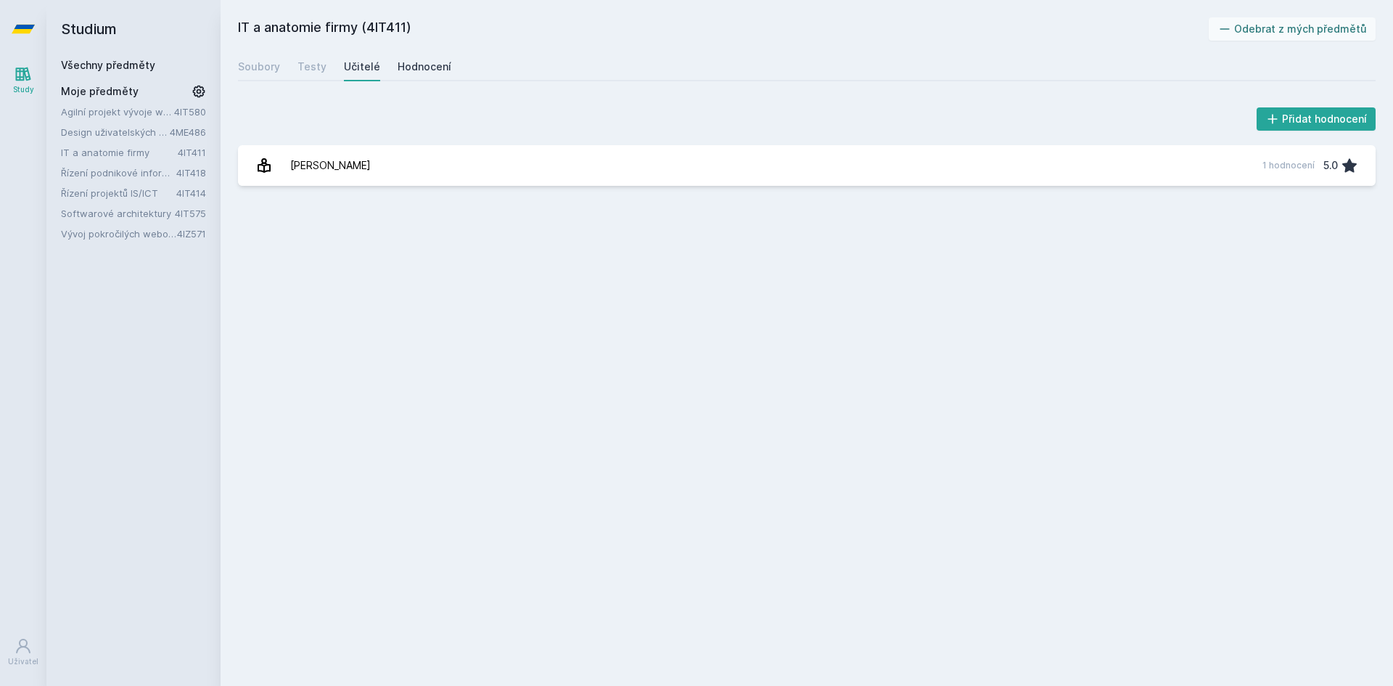
click at [411, 63] on div "Hodnocení" at bounding box center [425, 66] width 54 height 15
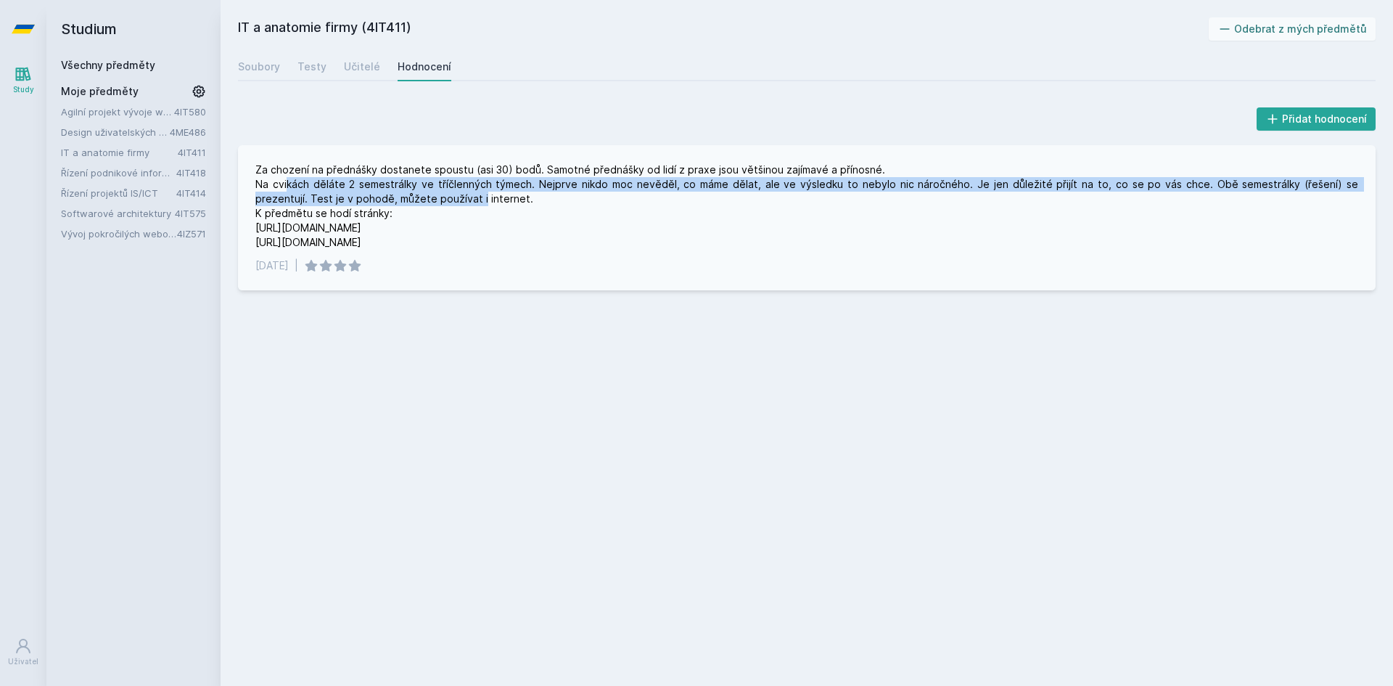
drag, startPoint x: 285, startPoint y: 186, endPoint x: 425, endPoint y: 192, distance: 140.1
click at [425, 192] on div "Za chození na přednášky dostanete spoustu (asi 30) bodů. Samotné přednášky od l…" at bounding box center [806, 206] width 1103 height 87
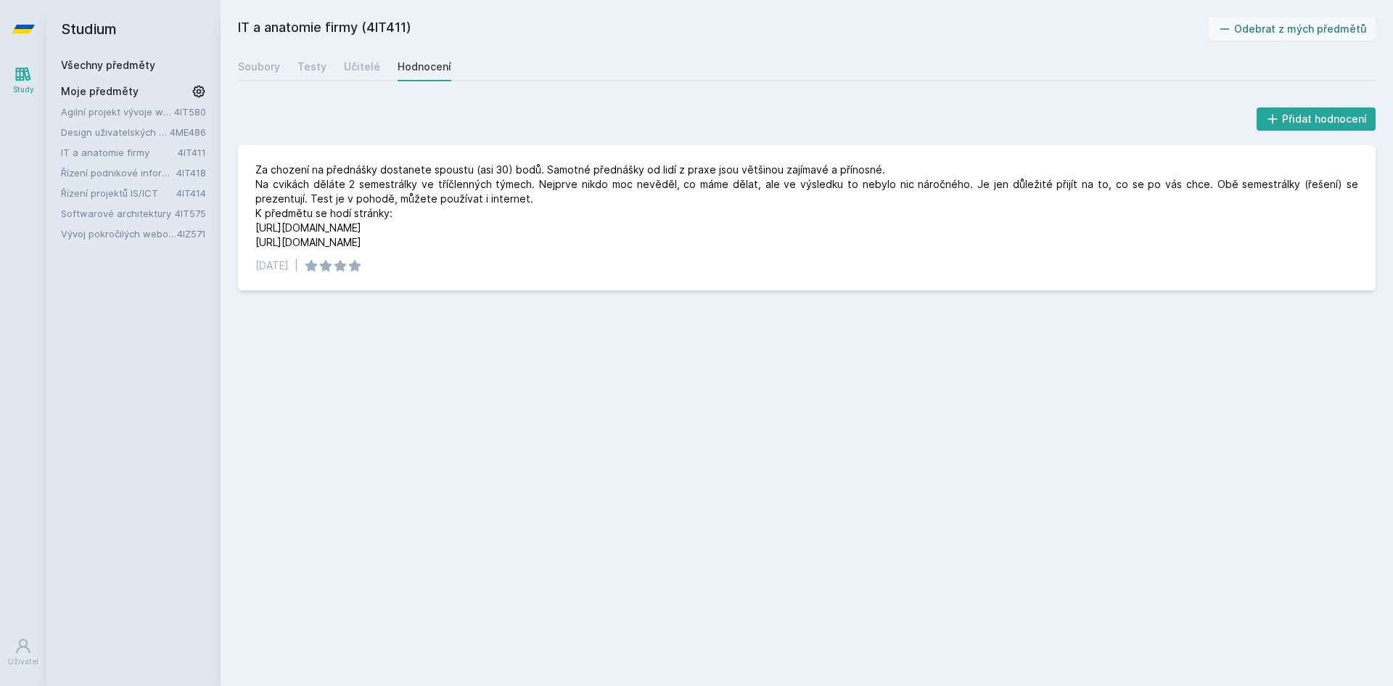
click at [115, 237] on link "Vývoj pokročilých webových aplikací v PHP" at bounding box center [119, 233] width 116 height 15
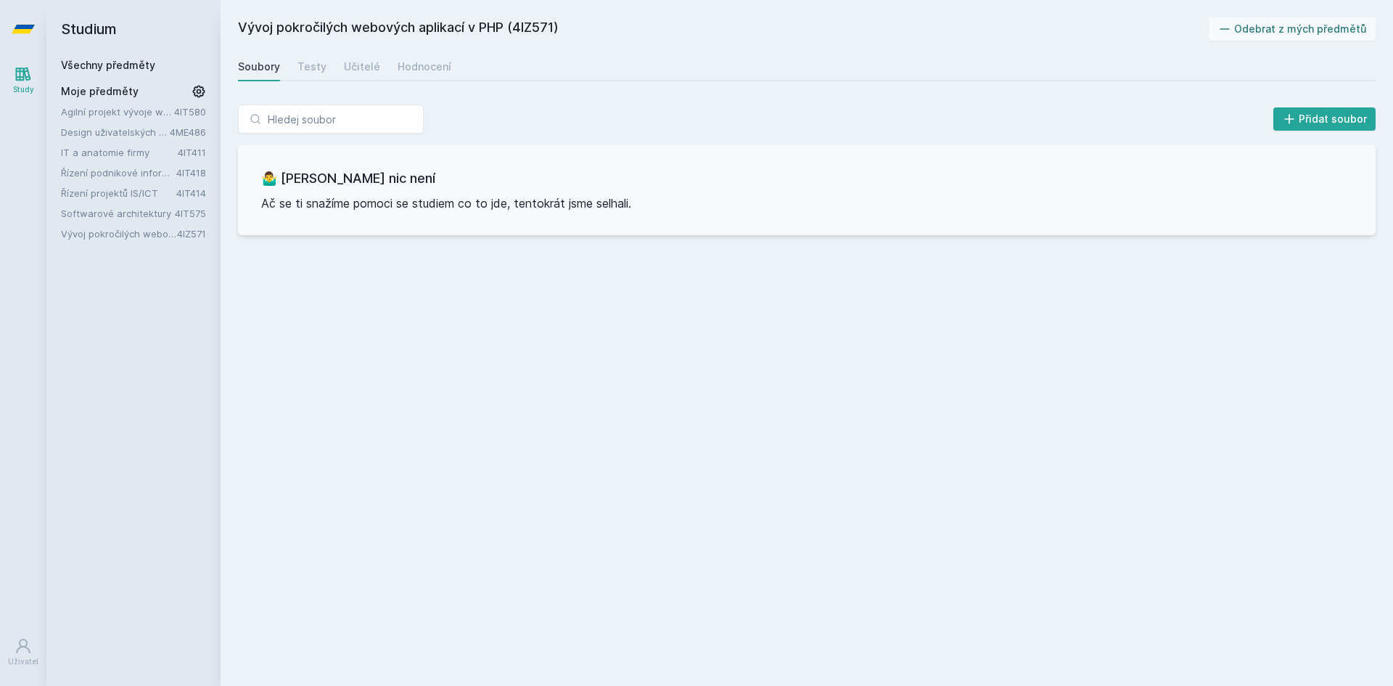
click at [118, 210] on link "Softwarové architektury" at bounding box center [118, 213] width 114 height 15
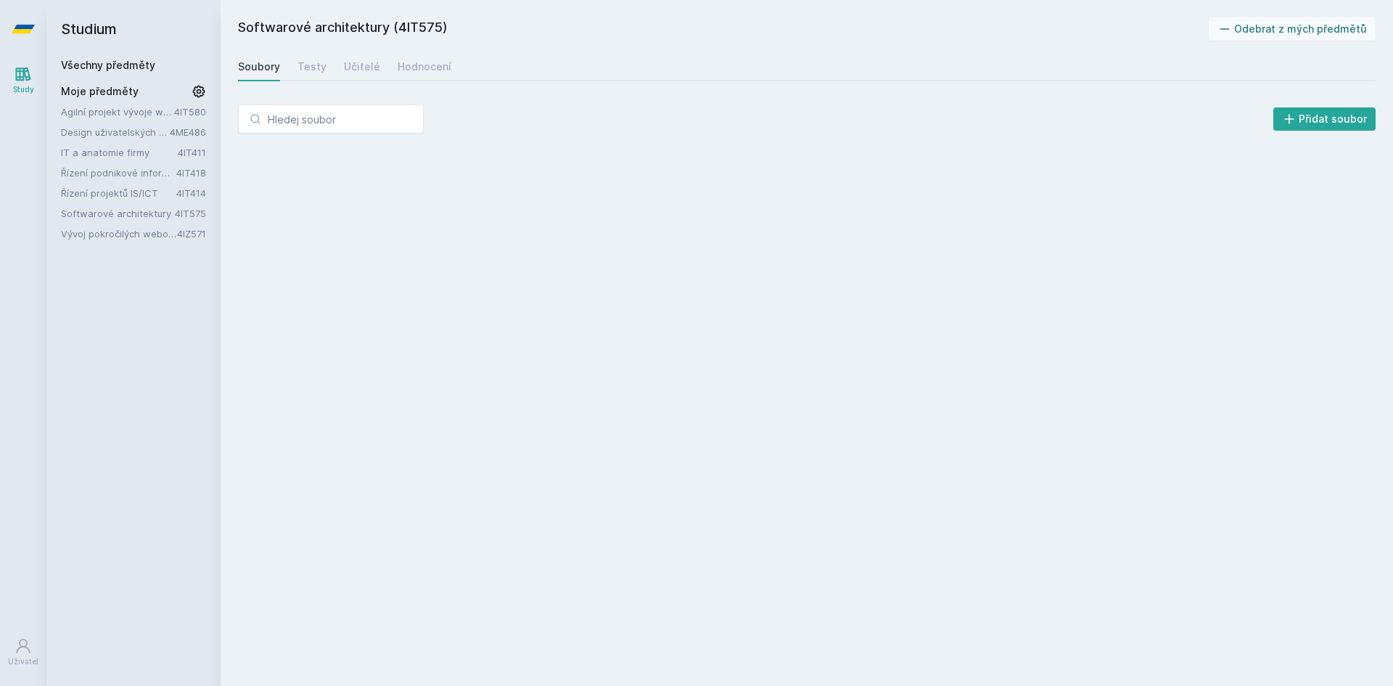
click at [112, 188] on link "Řízení projektů IS/ICT" at bounding box center [118, 193] width 115 height 15
click at [113, 175] on link "Řízení podnikové informatiky" at bounding box center [118, 172] width 115 height 15
